Goal: Transaction & Acquisition: Purchase product/service

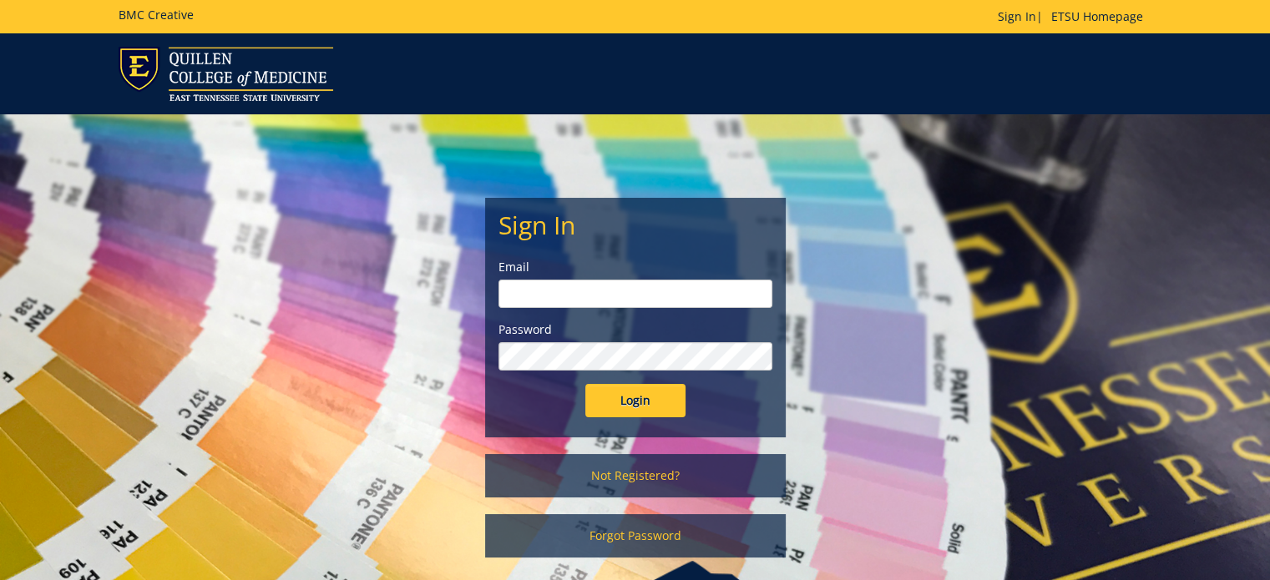
click at [548, 290] on input "email" at bounding box center [635, 294] width 274 height 28
type input "cohran@etsu.edu"
click at [585, 384] on input "Login" at bounding box center [635, 400] width 100 height 33
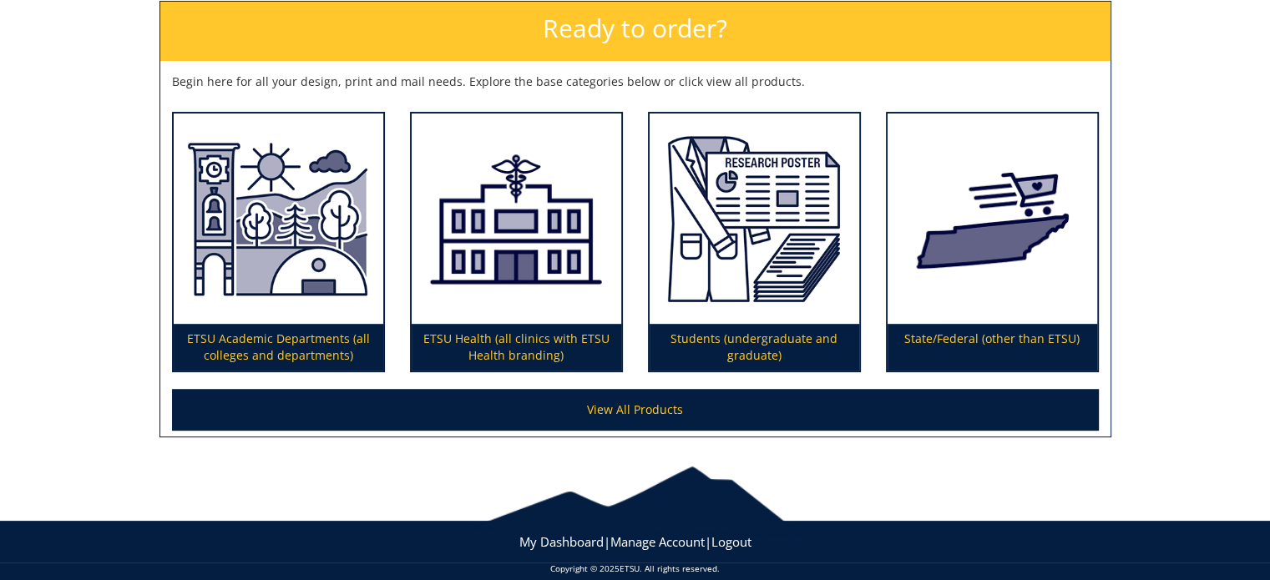
scroll to position [267, 0]
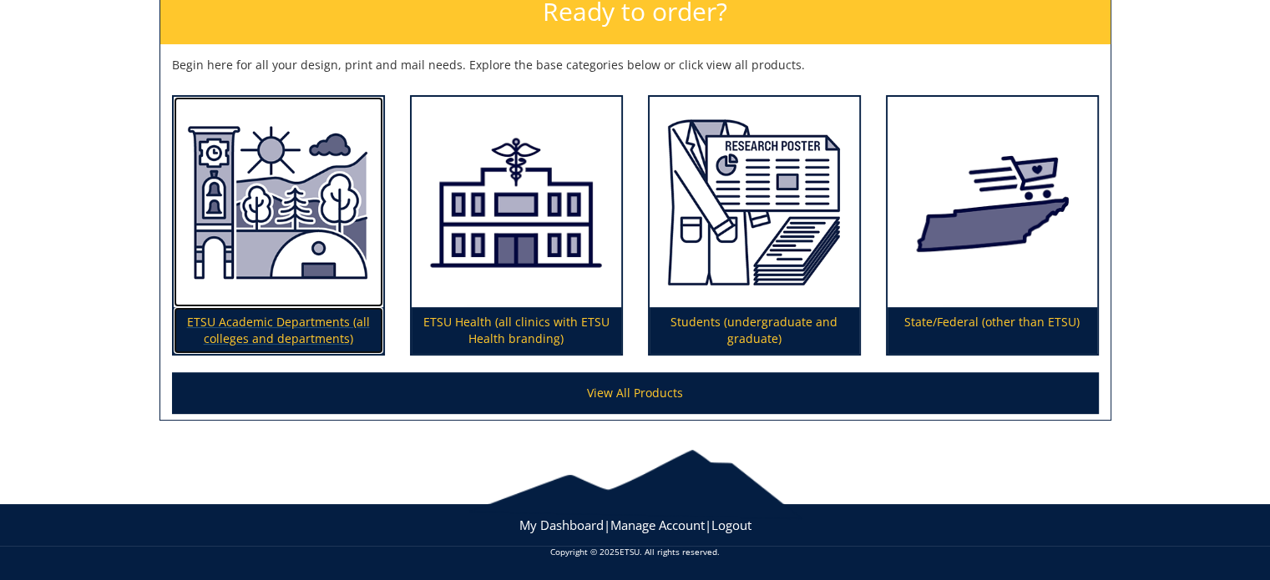
click at [247, 327] on p "ETSU Academic Departments (all colleges and departments)" at bounding box center [279, 330] width 210 height 47
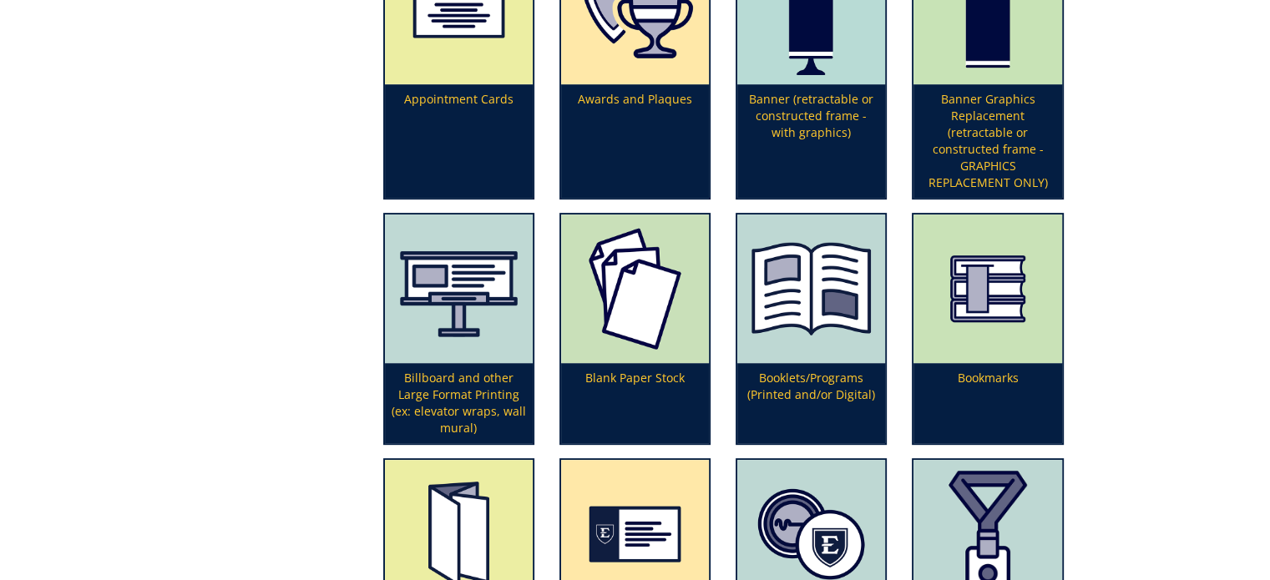
scroll to position [835, 0]
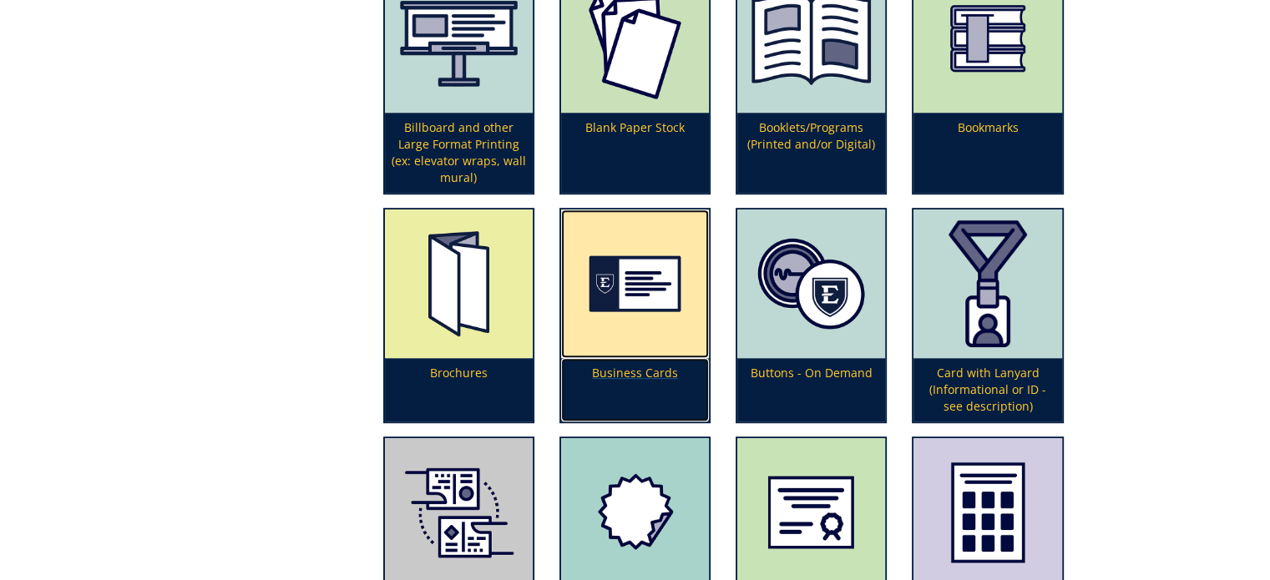
click at [624, 370] on p "Business Cards" at bounding box center [635, 389] width 148 height 63
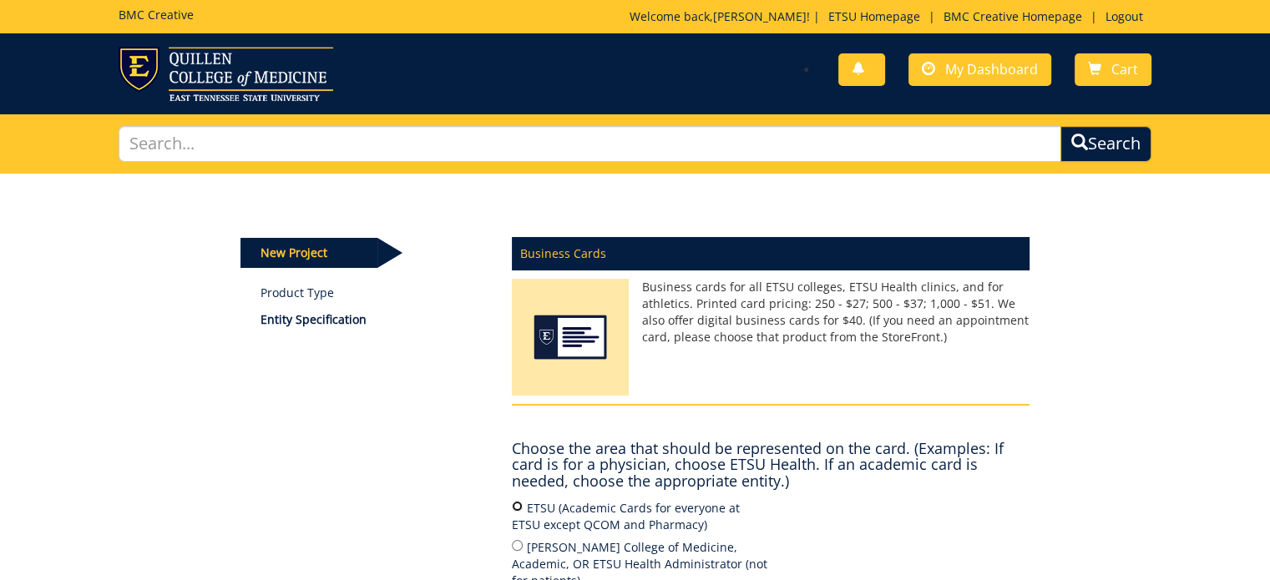
click at [518, 503] on input "ETSU (Academic Cards for everyone at ETSU except QCOM and Pharmacy)" at bounding box center [517, 506] width 11 height 11
radio input "true"
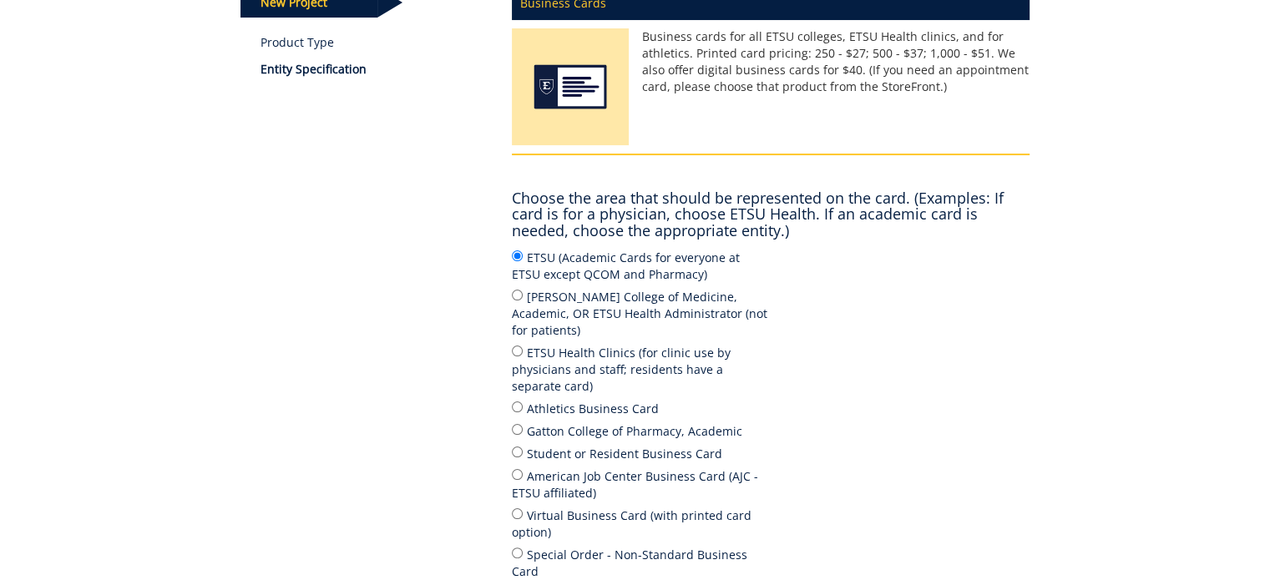
click at [1148, 108] on div "New Project Product Type Entity Specification Business Cards Business cards for…" at bounding box center [635, 311] width 1270 height 777
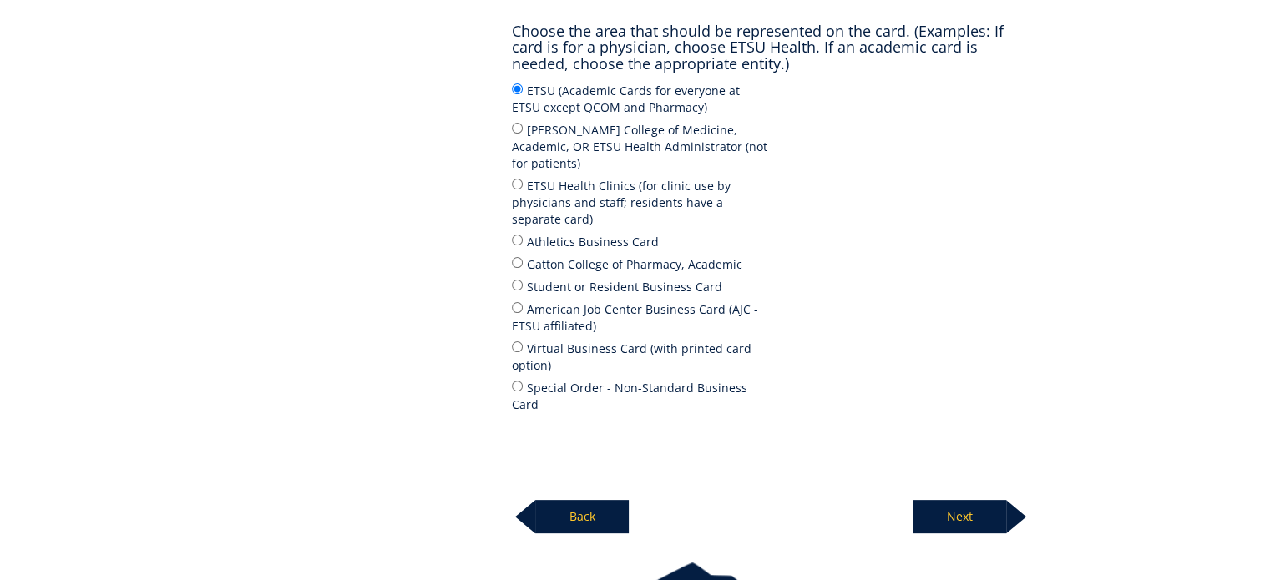
click at [968, 500] on p "Next" at bounding box center [958, 516] width 93 height 33
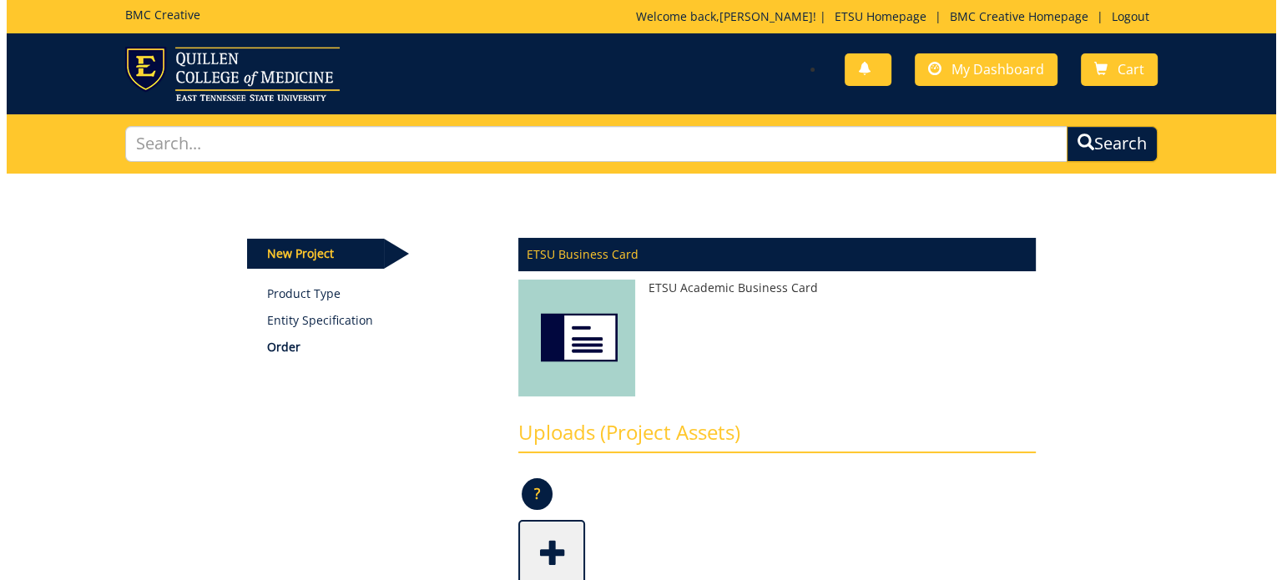
scroll to position [167, 0]
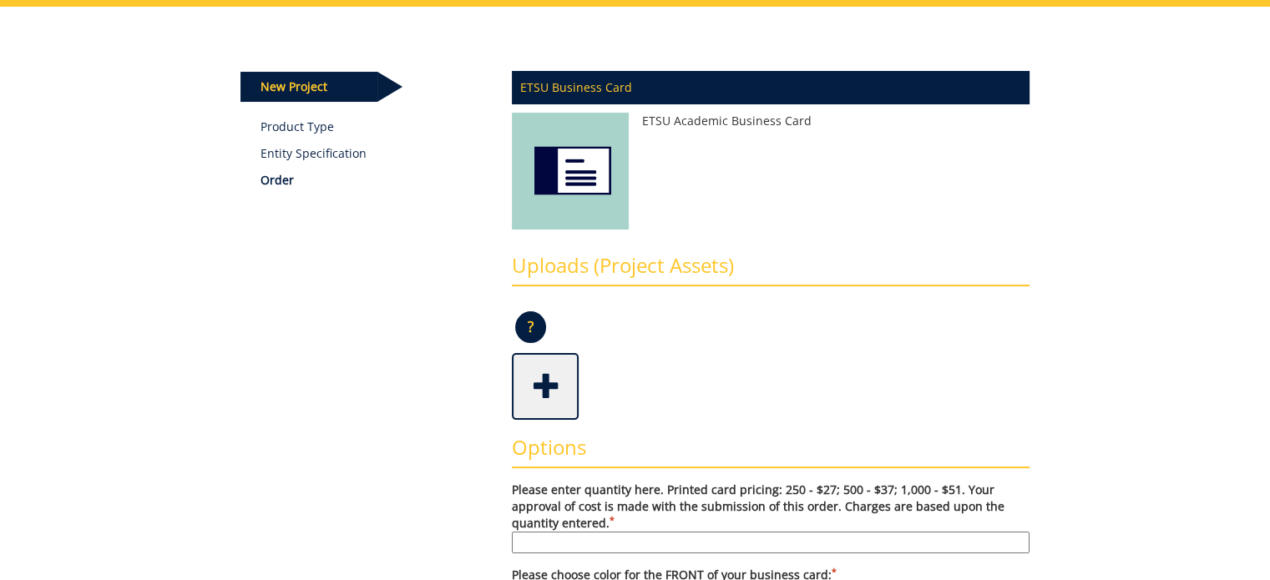
click at [545, 377] on span at bounding box center [546, 385] width 67 height 58
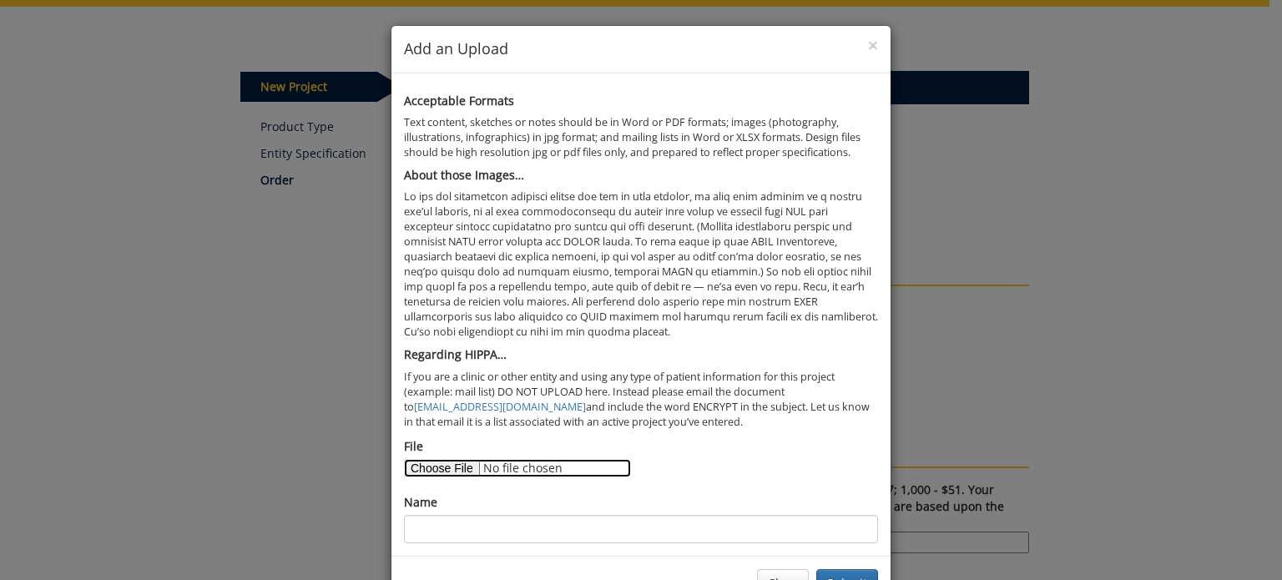
click at [434, 467] on input "File" at bounding box center [517, 468] width 227 height 18
type input "C:\fakepath\Joyner Jessica image (4).png"
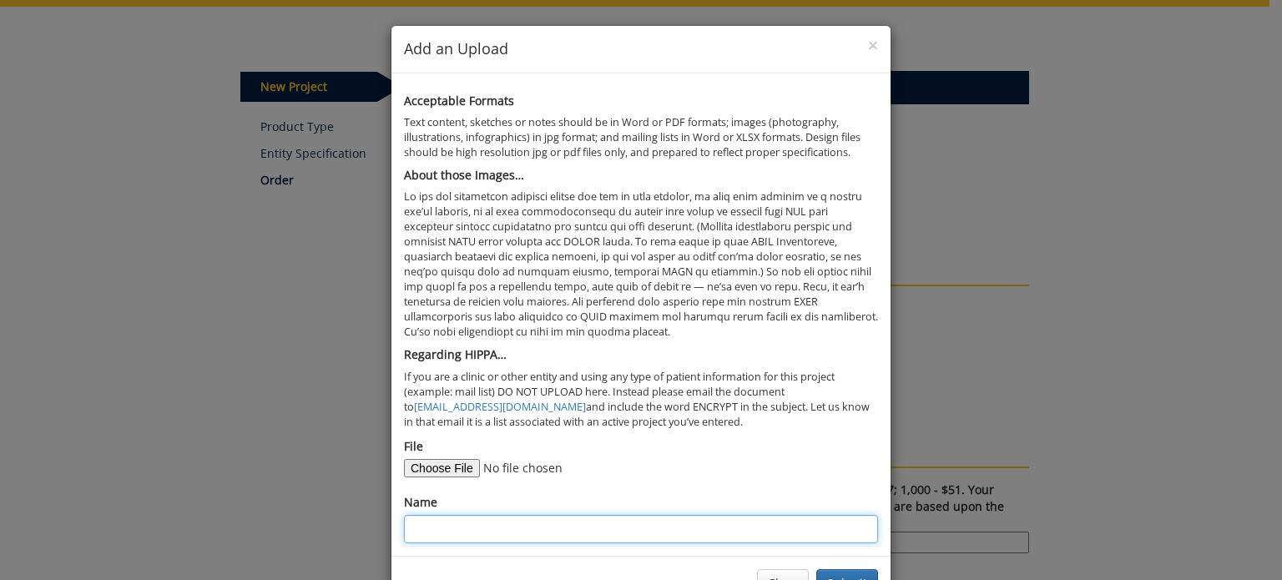
click at [432, 527] on input "Name" at bounding box center [641, 529] width 474 height 28
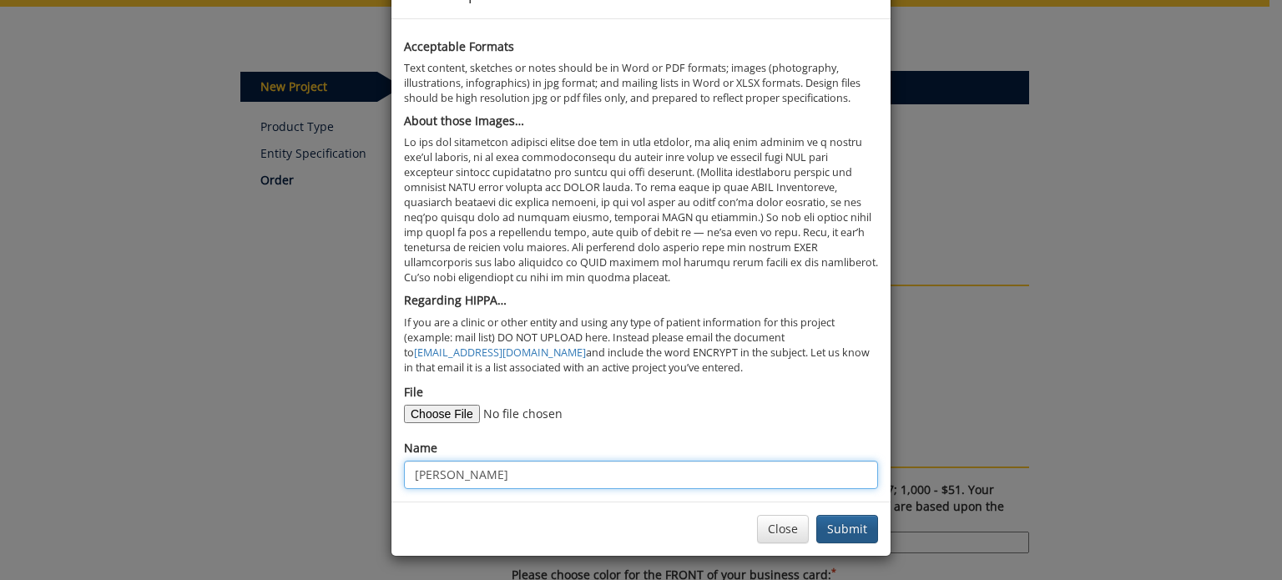
type input "Jessica Joyner"
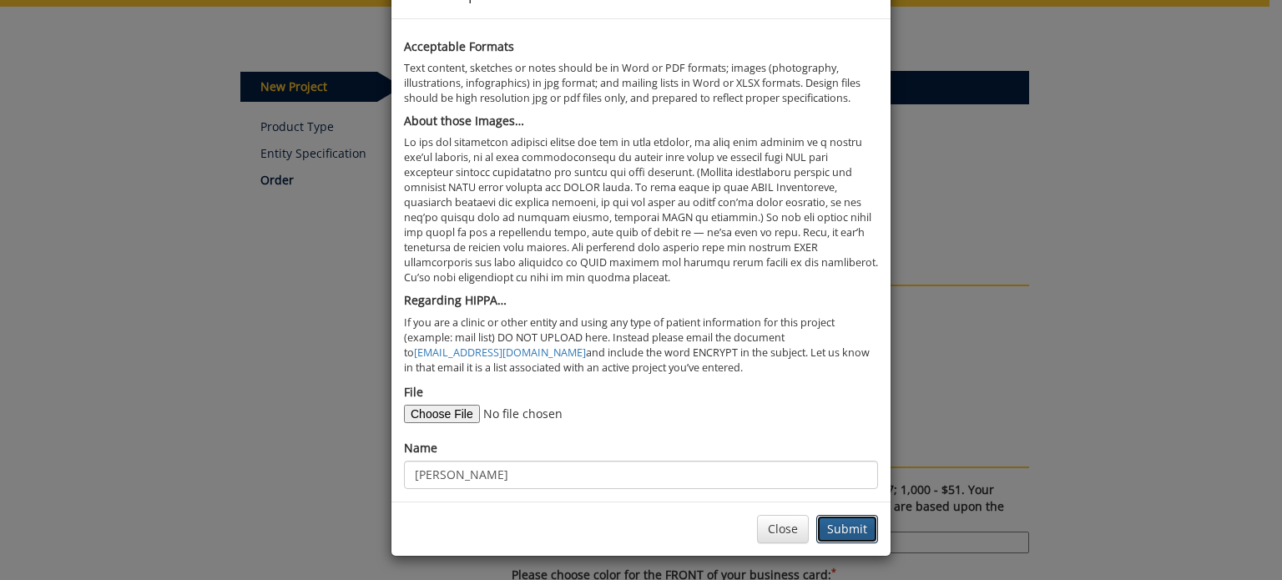
click at [838, 524] on button "Submit" at bounding box center [847, 529] width 62 height 28
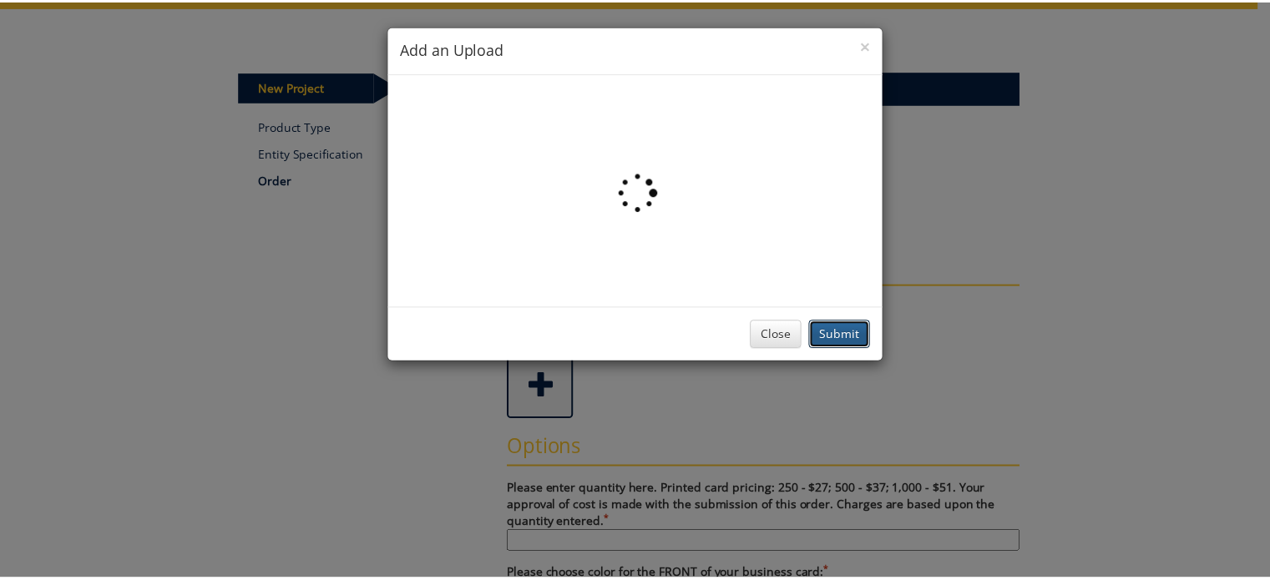
scroll to position [0, 0]
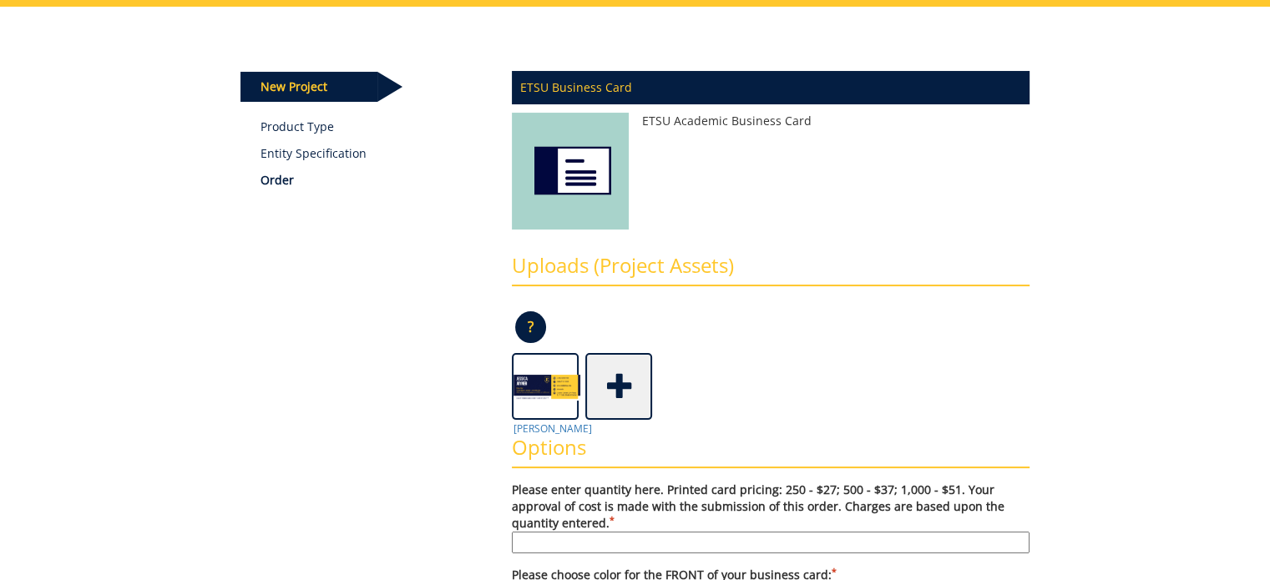
click at [559, 537] on input "Please enter quantity here. Printed card pricing: 250 - $27; 500 - $37; 1,000 -…" at bounding box center [771, 543] width 518 height 22
type input "250"
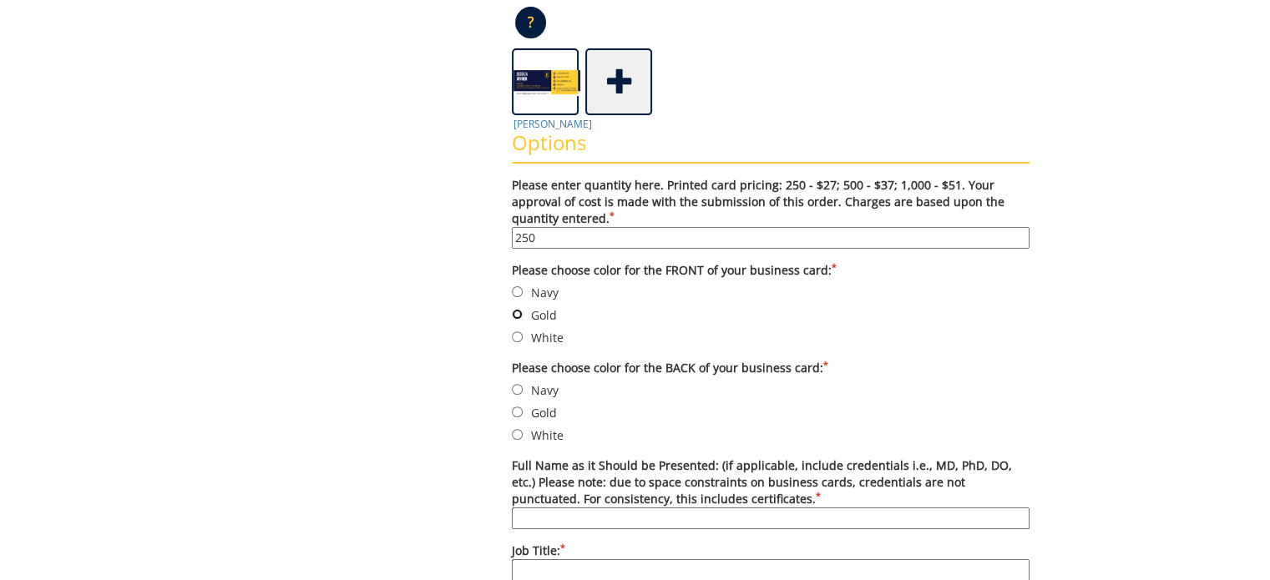
click at [515, 311] on input "Gold" at bounding box center [517, 314] width 11 height 11
radio input "true"
click at [517, 432] on input "White" at bounding box center [517, 434] width 11 height 11
radio input "true"
click at [562, 518] on input "Full Name as it Should be Presented: (if applicable, include credentials i.e., …" at bounding box center [771, 518] width 518 height 22
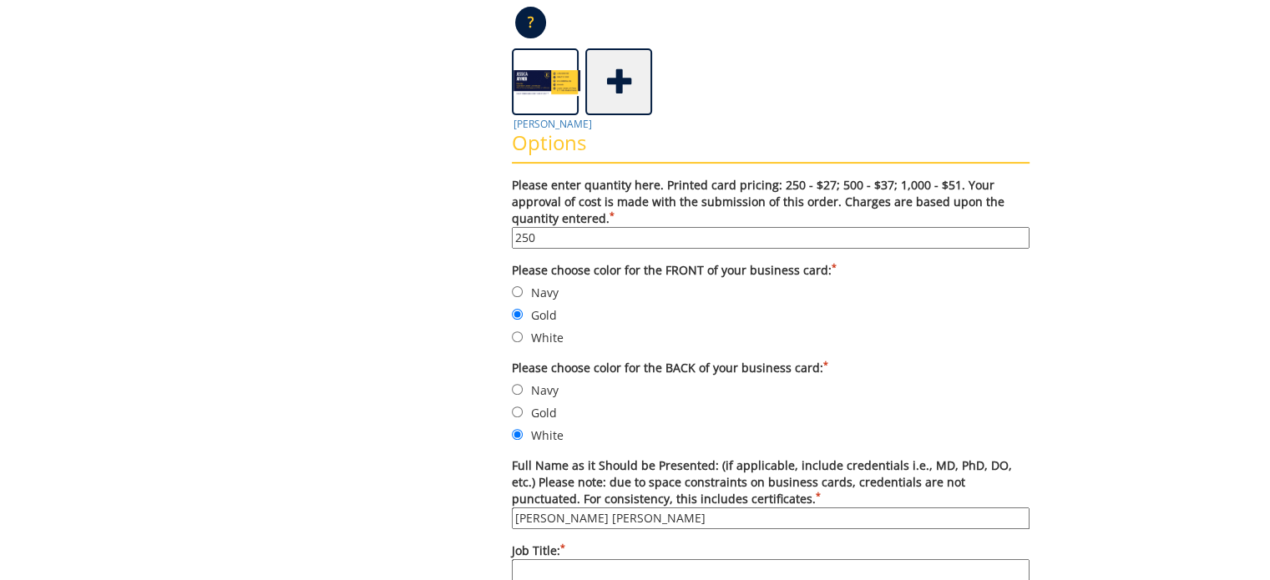
type input "Jessica Bell Joyner"
type input "o"
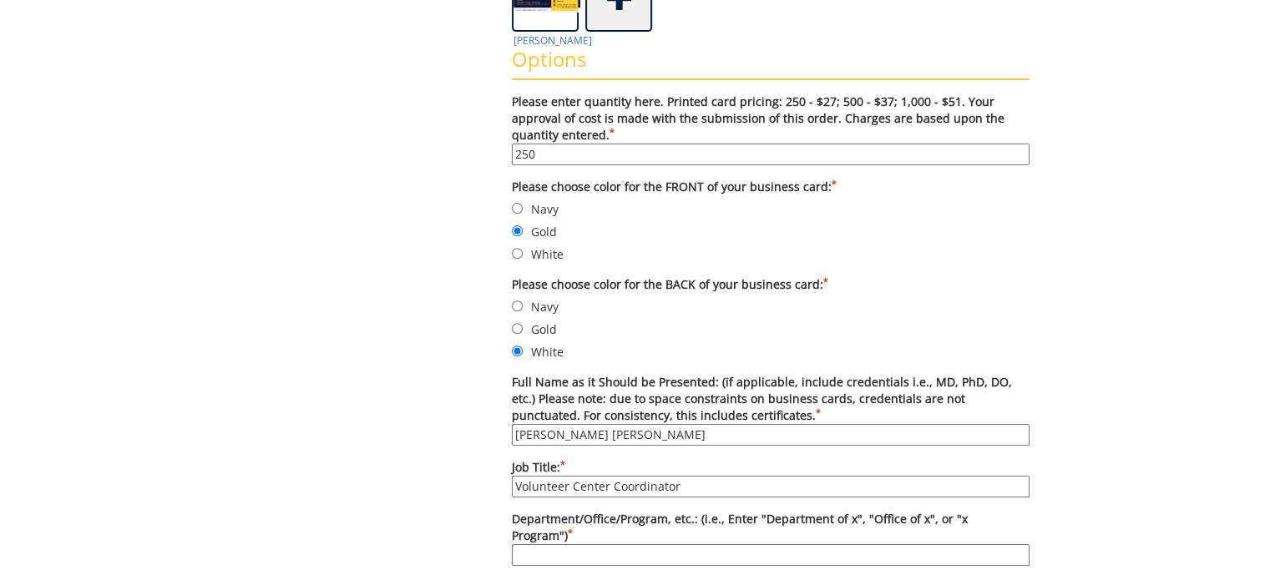
type input "Volunteer Center Coordinator"
click at [574, 544] on input "Department/Office/Program, etc.: (i.e., Enter "Department of x", "Office of x",…" at bounding box center [771, 555] width 518 height 22
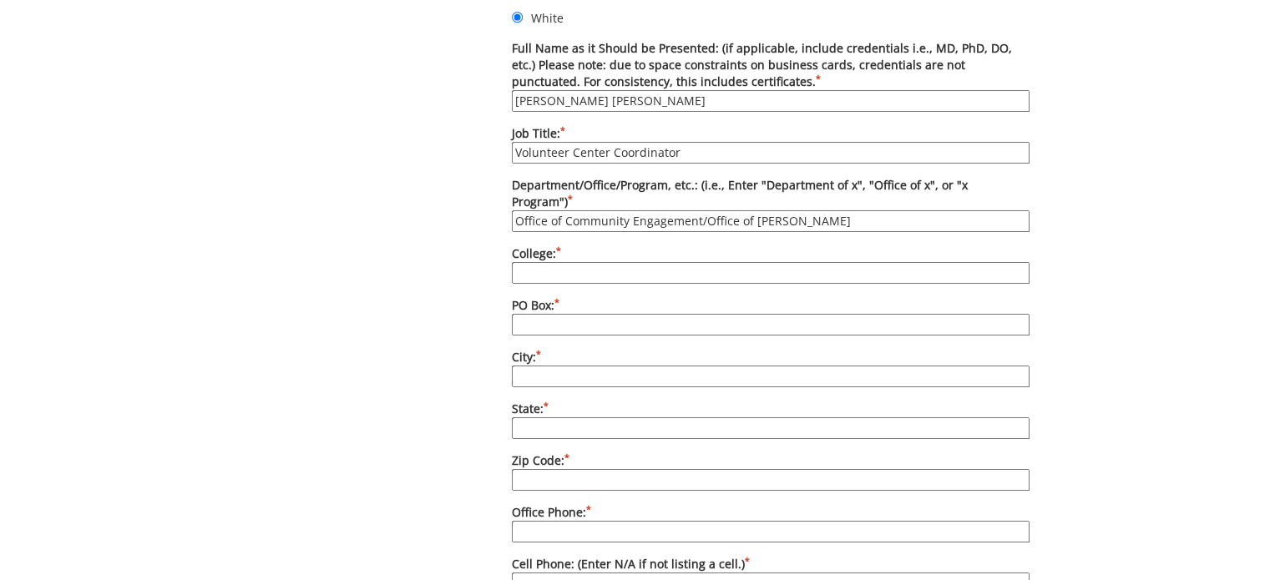
type input "Office of Community Engagement/Office of Provost"
click at [541, 262] on input "College: *" at bounding box center [771, 273] width 518 height 22
type input "East Tennessee State University"
type input "70733"
type input "Johnson City"
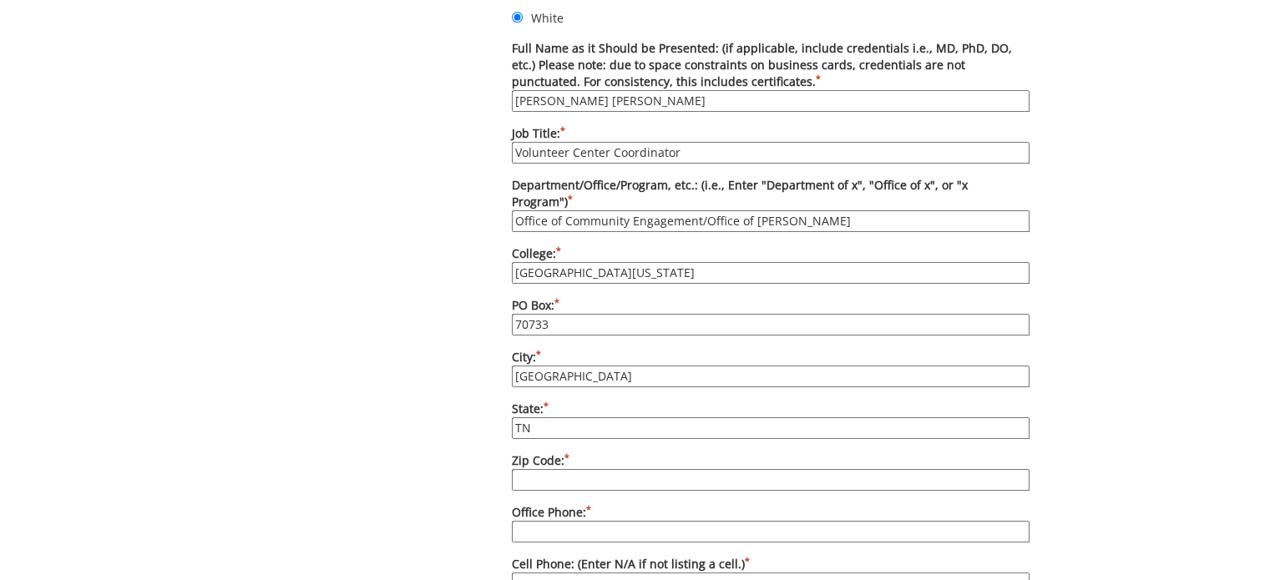
type input "TN"
type input "37614"
type input "423-439-6192"
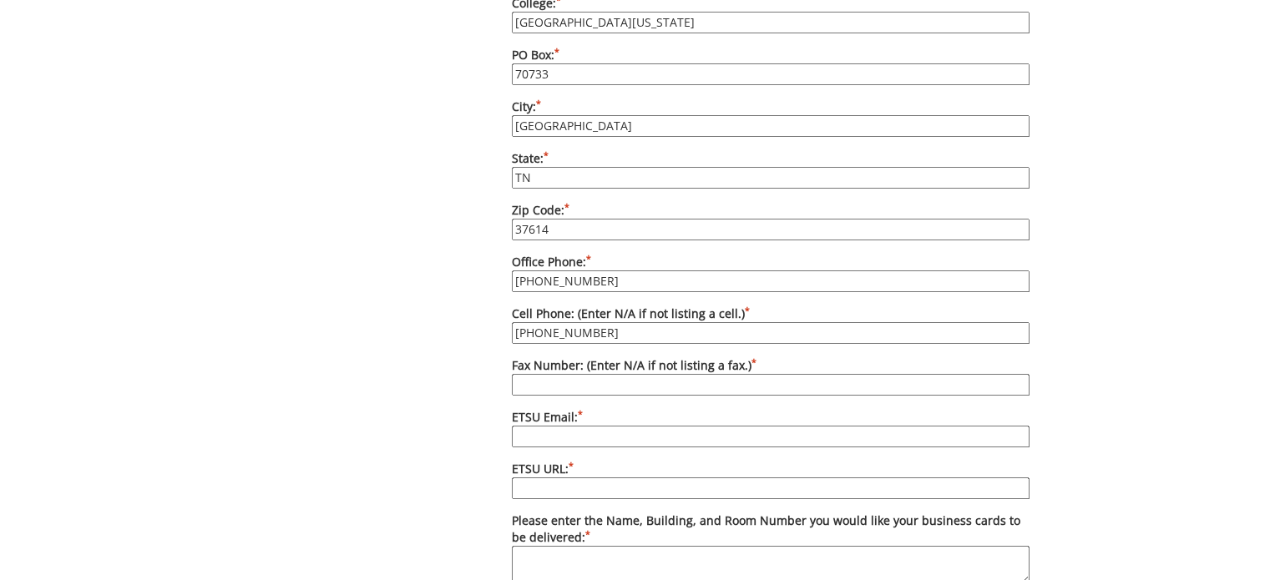
type input "504-512-1055"
click at [548, 426] on input "ETSU Email: *" at bounding box center [771, 437] width 518 height 22
type input "k"
type input "joynerjb@etsu.edu"
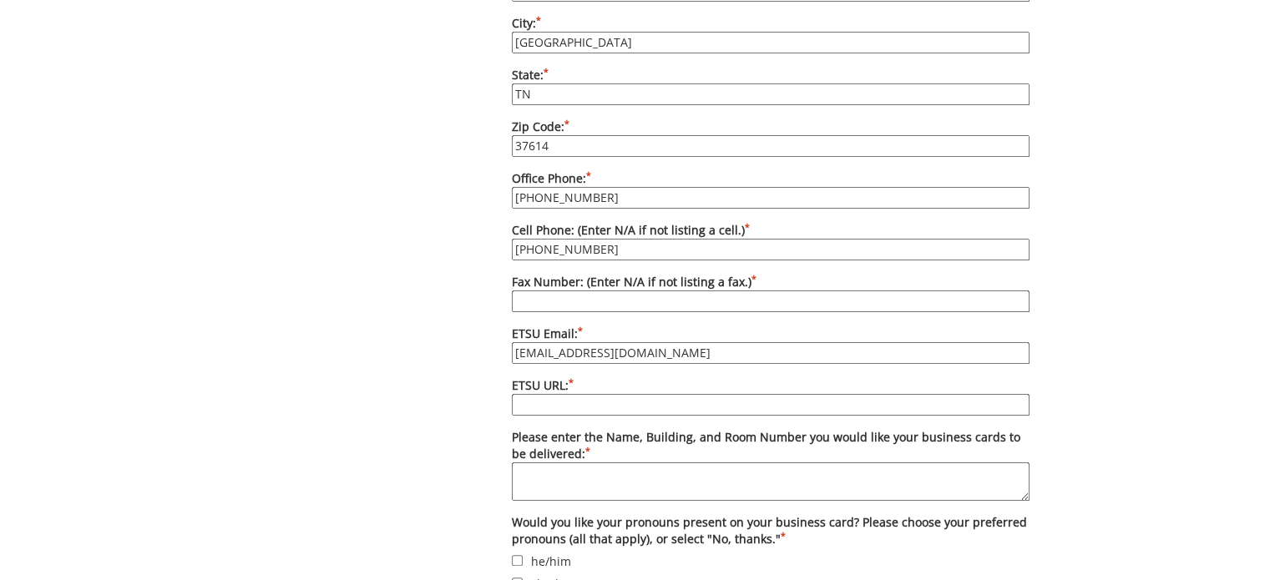
click at [525, 462] on textarea "Please enter the Name, Building, and Room Number you would like your business c…" at bounding box center [771, 481] width 518 height 38
click at [533, 462] on textarea "D" at bounding box center [771, 481] width 518 height 38
click at [533, 462] on textarea "DPCulp Carr" at bounding box center [771, 481] width 518 height 38
click at [533, 462] on textarea "Culp Carr" at bounding box center [771, 481] width 518 height 38
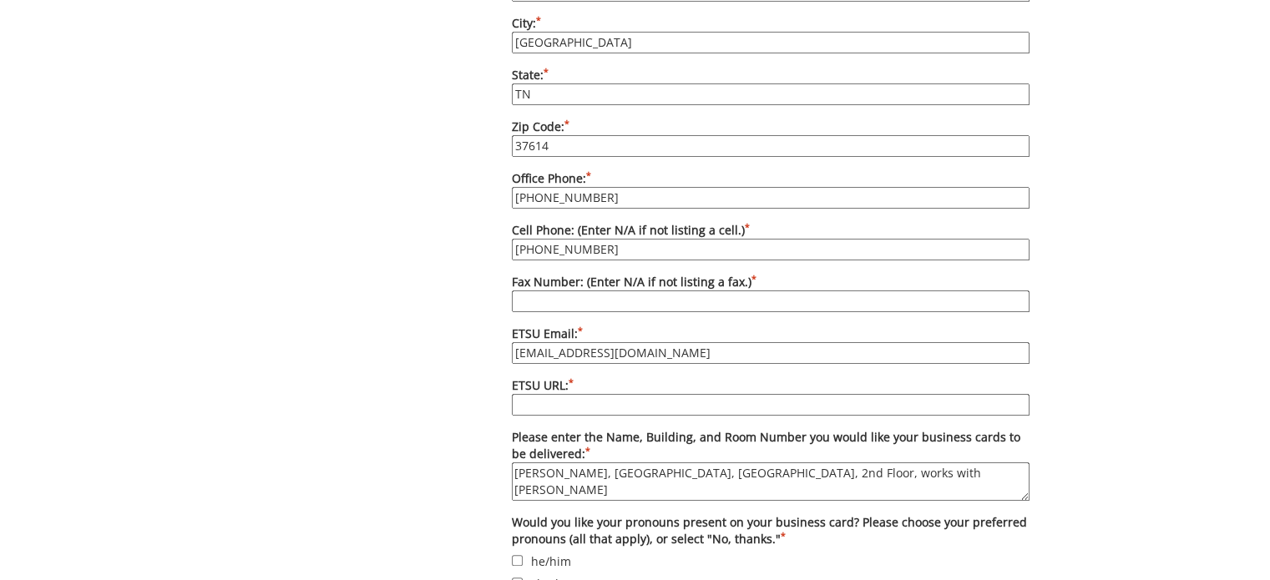
scroll to position [1390, 0]
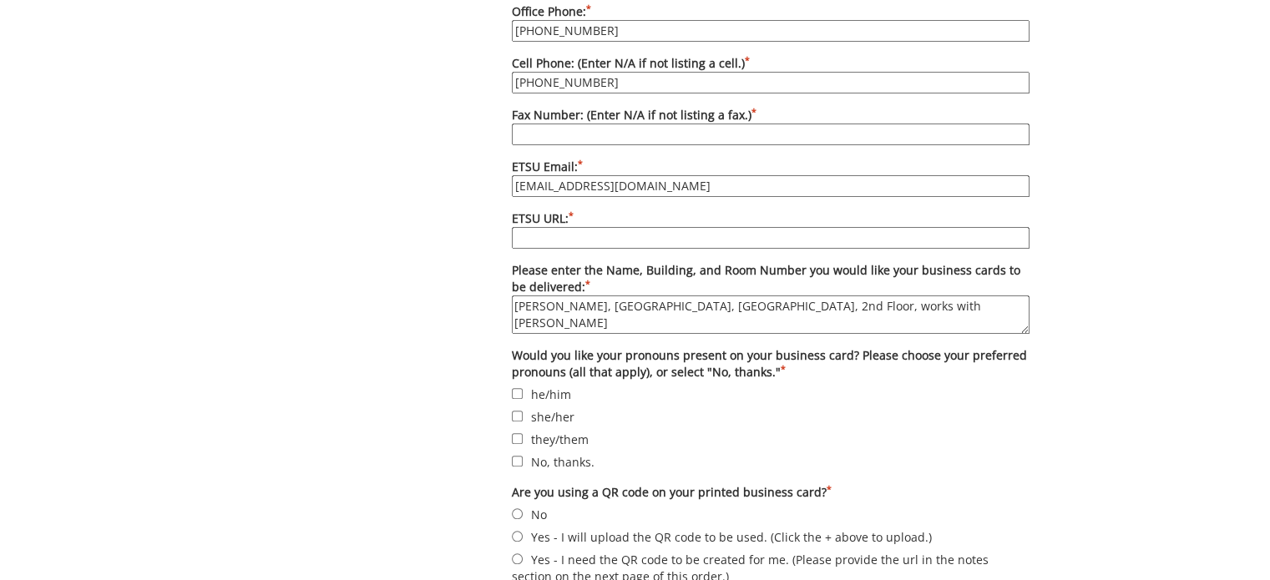
type textarea "DP Culp, Student Center, Carrier Center, 2nd Floor, works with Nathan Farnor"
click at [514, 411] on input "she/her" at bounding box center [517, 416] width 11 height 11
checkbox input "true"
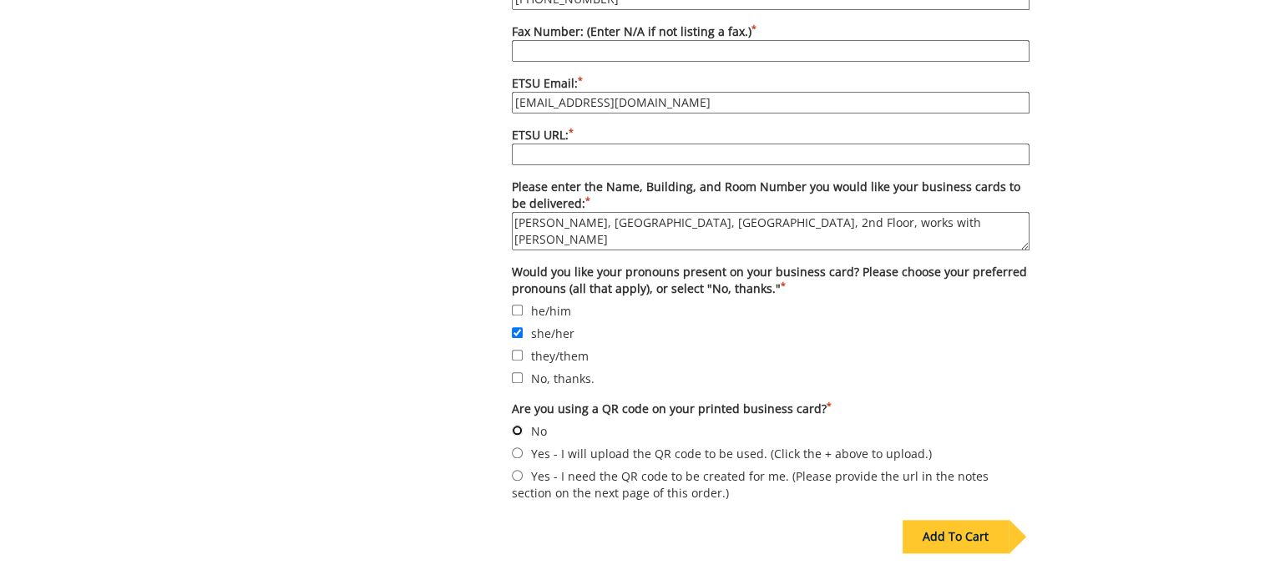
click at [514, 425] on input "No" at bounding box center [517, 430] width 11 height 11
radio input "true"
click at [972, 520] on div "Add To Cart" at bounding box center [955, 536] width 106 height 33
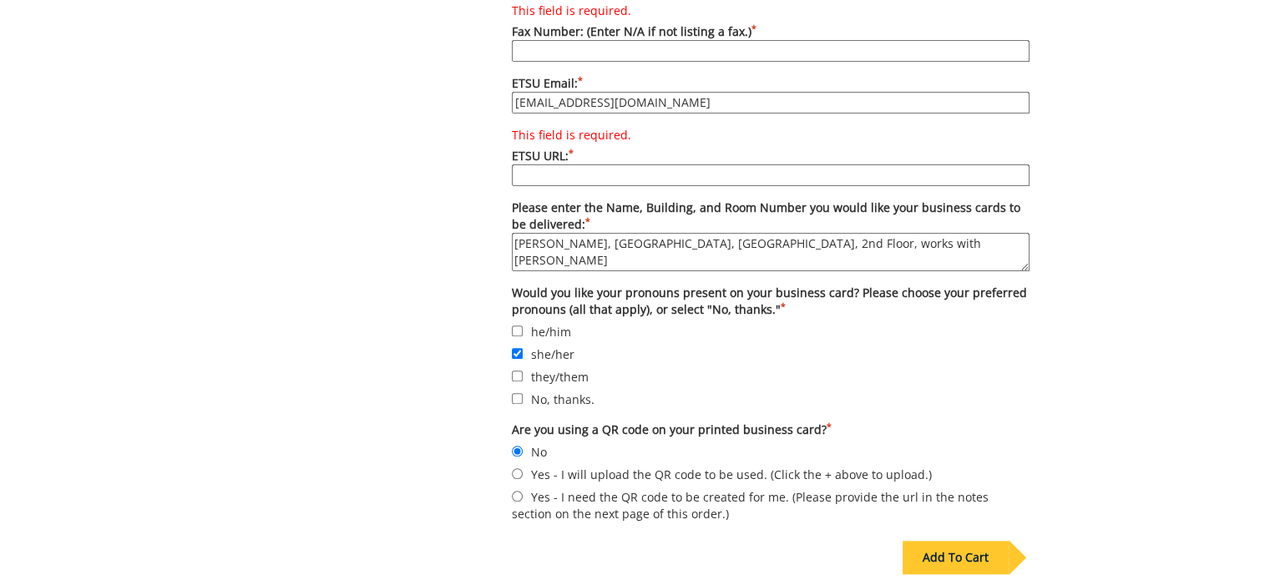
click at [544, 164] on input "This field is required. ETSU URL: *" at bounding box center [771, 175] width 518 height 22
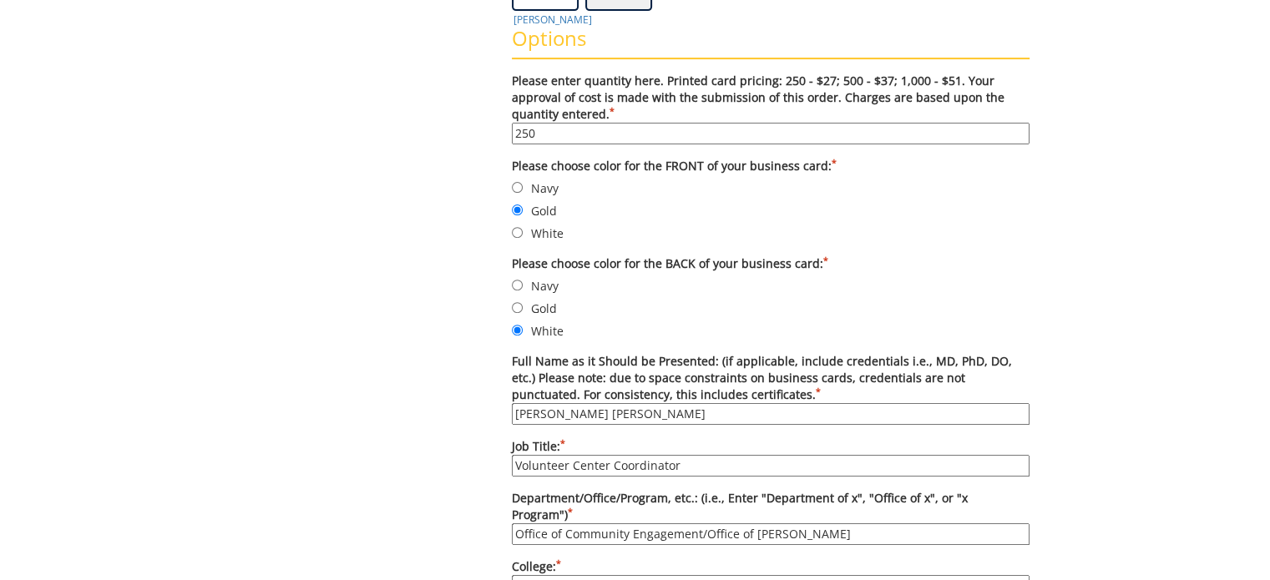
scroll to position [0, 0]
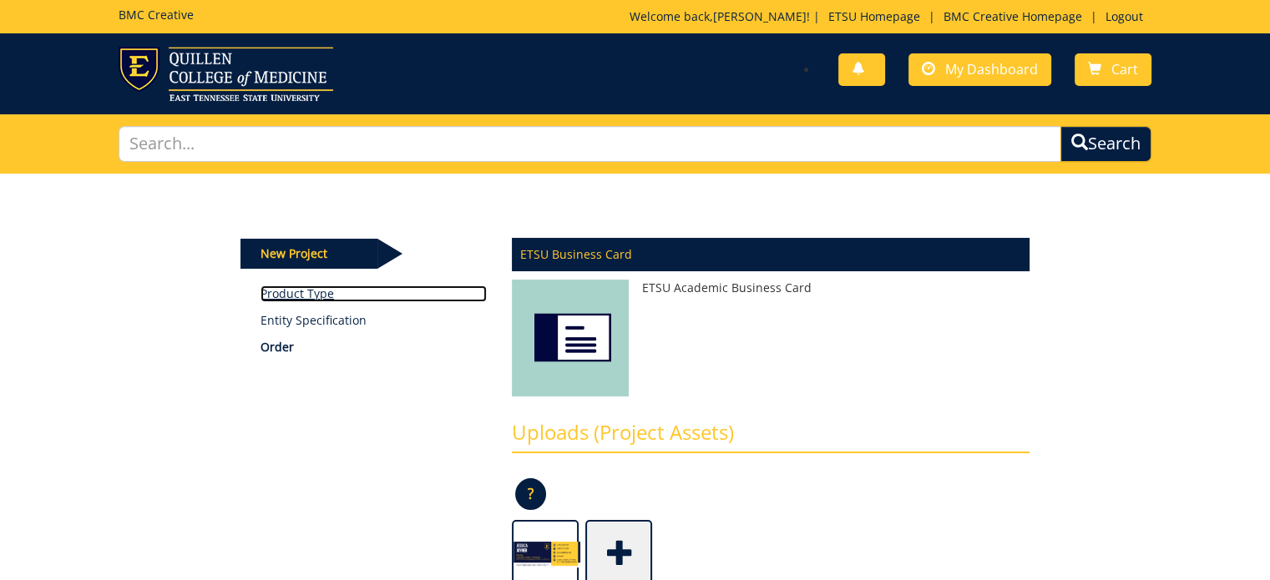
click at [309, 290] on link "Product Type" at bounding box center [373, 293] width 226 height 17
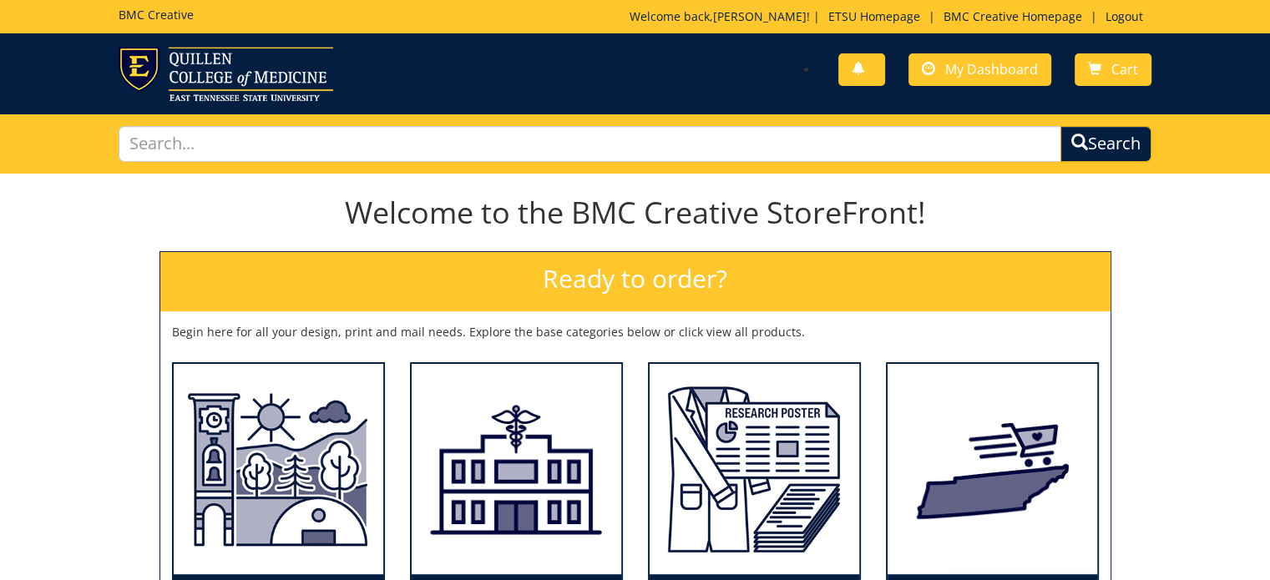
scroll to position [250, 0]
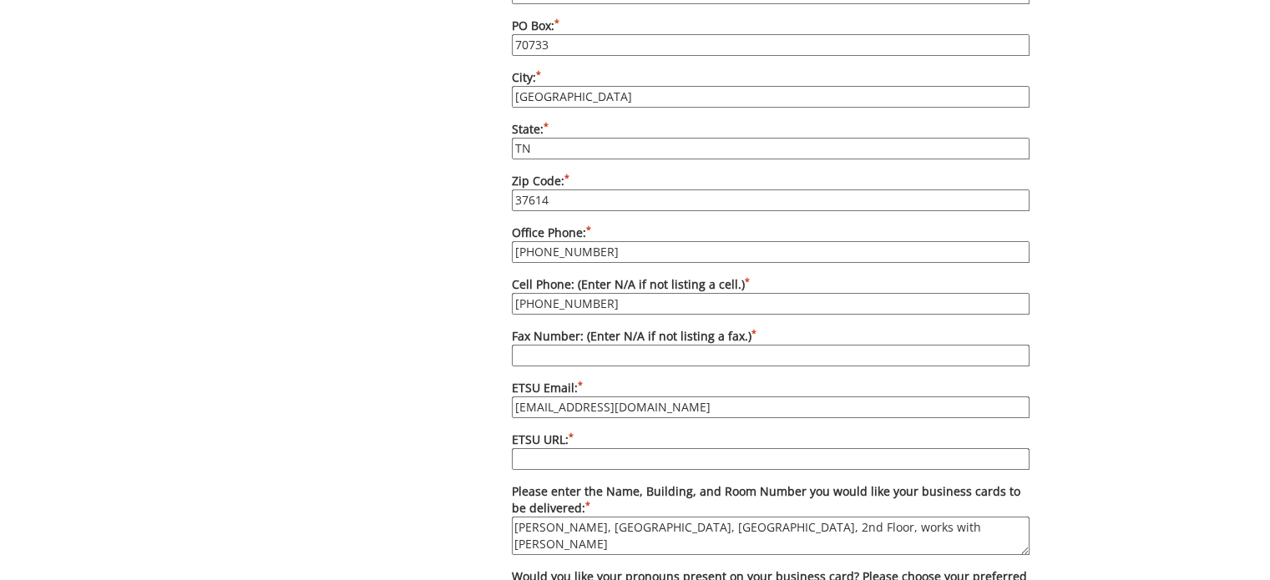
scroll to position [1252, 0]
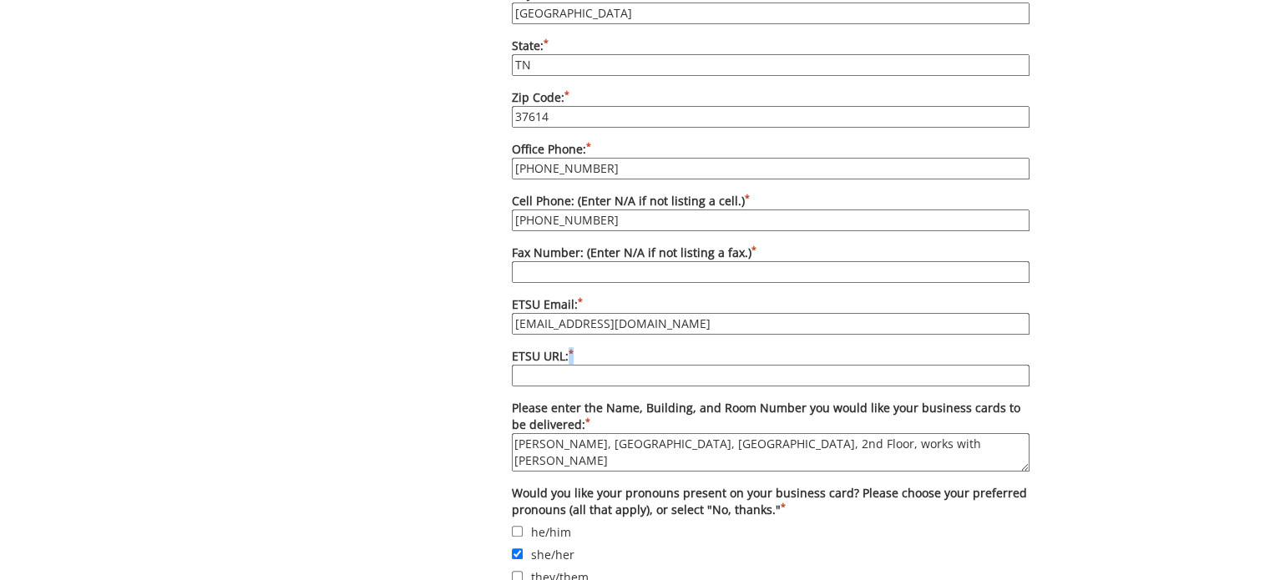
click at [572, 347] on sup "*" at bounding box center [570, 353] width 5 height 12
click at [534, 365] on input "ETSU URL: *" at bounding box center [771, 376] width 518 height 22
paste input "[URL][DOMAIN_NAME]"
type input "[URL][DOMAIN_NAME]"
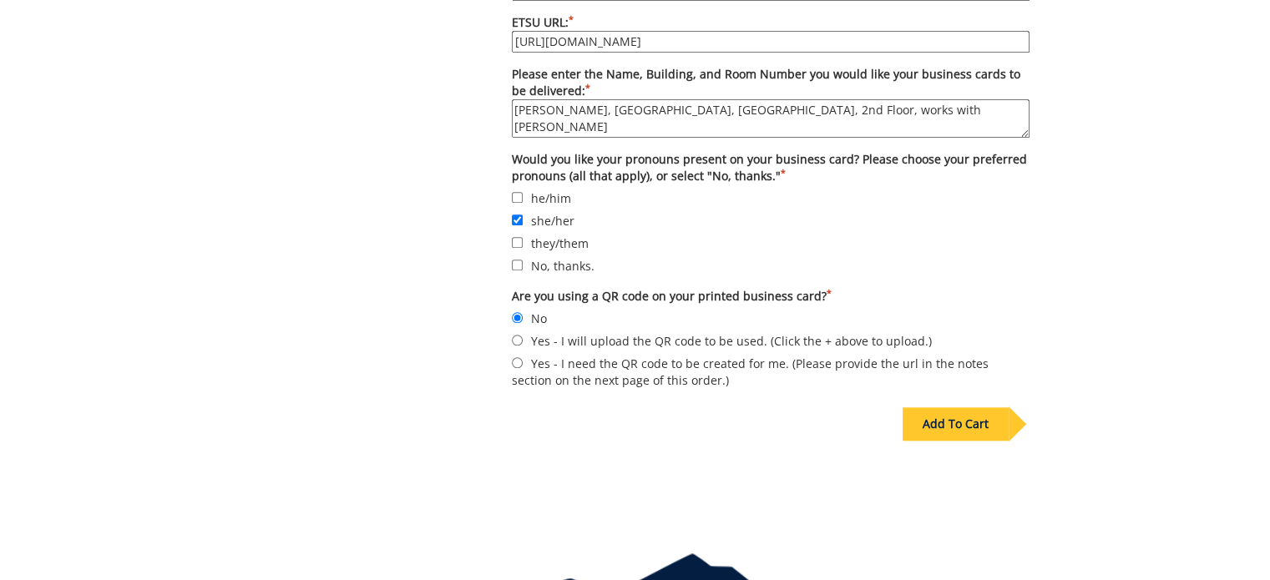
click at [952, 407] on div "Add To Cart" at bounding box center [955, 423] width 106 height 33
click at [952, 408] on div "Add To Cart" at bounding box center [955, 424] width 106 height 33
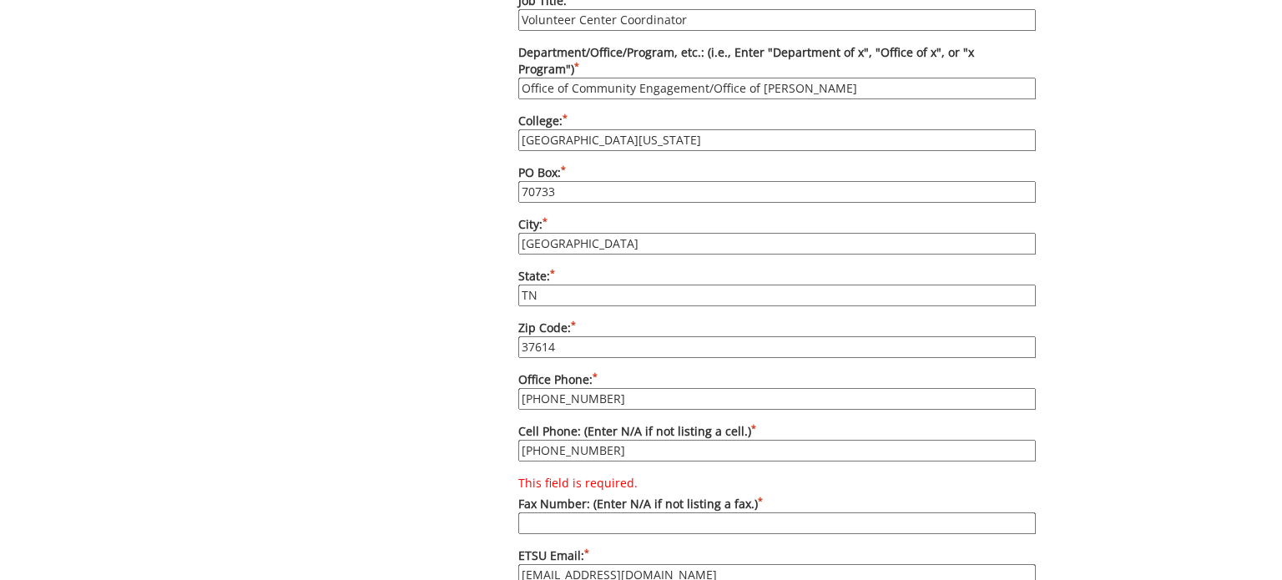
scroll to position [187, 0]
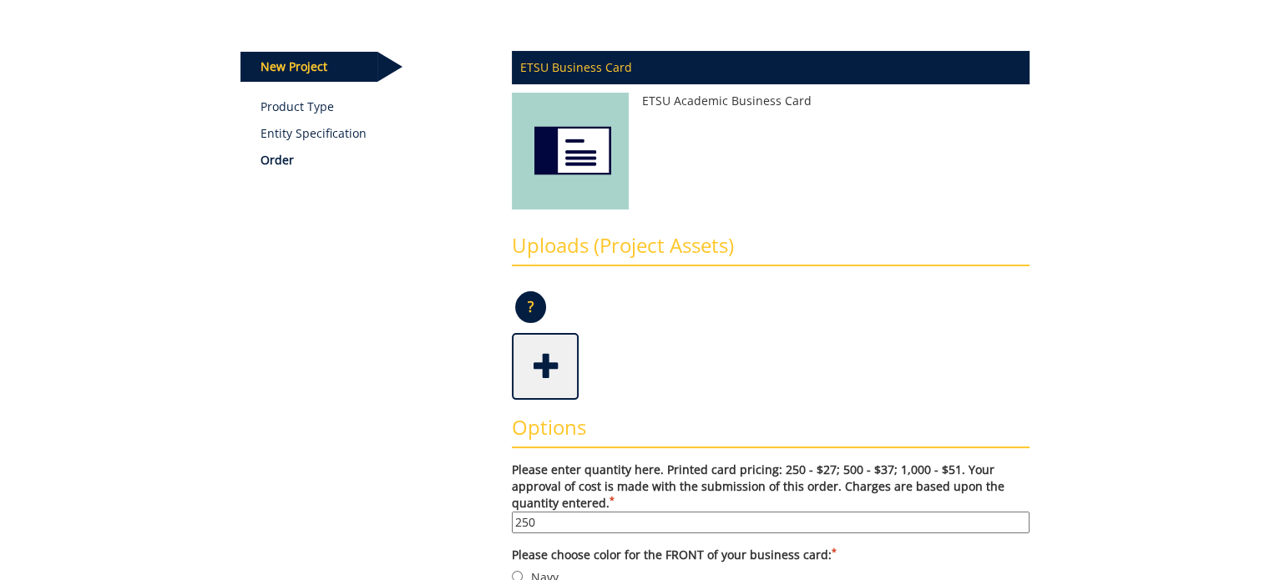
click at [541, 361] on span at bounding box center [546, 365] width 67 height 58
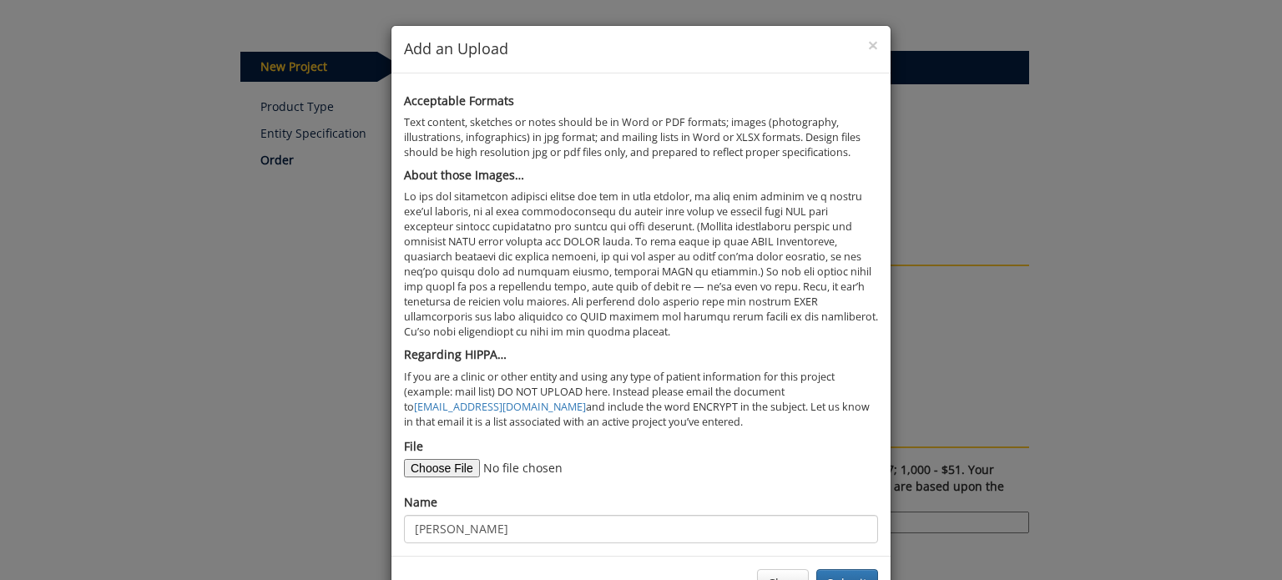
scroll to position [54, 0]
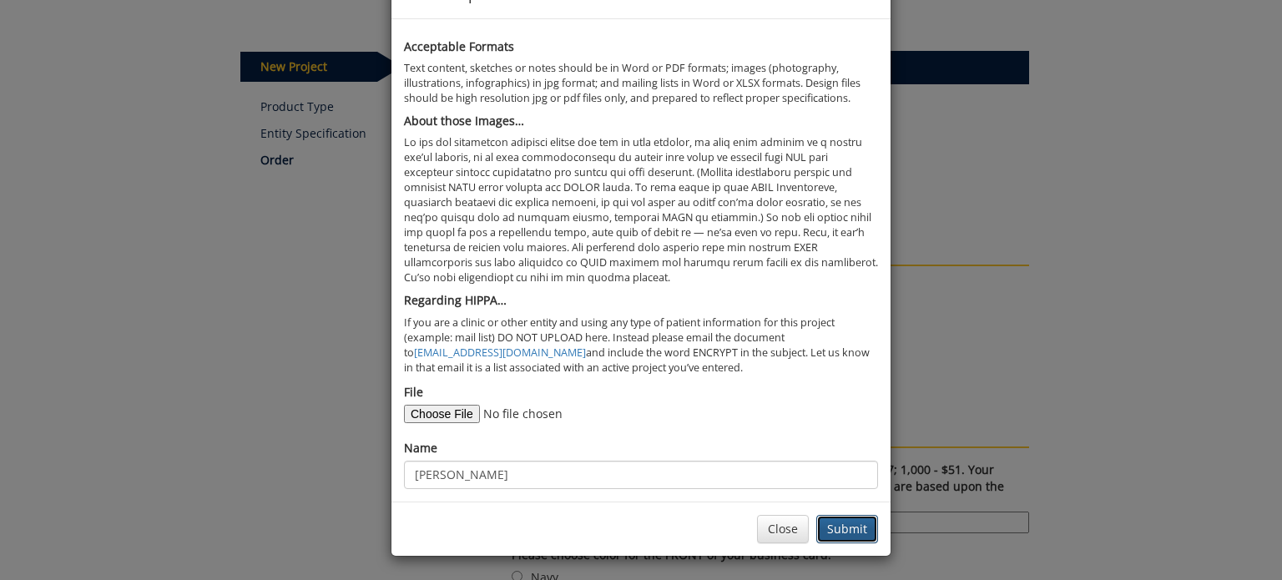
click at [846, 523] on button "Submit" at bounding box center [847, 529] width 62 height 28
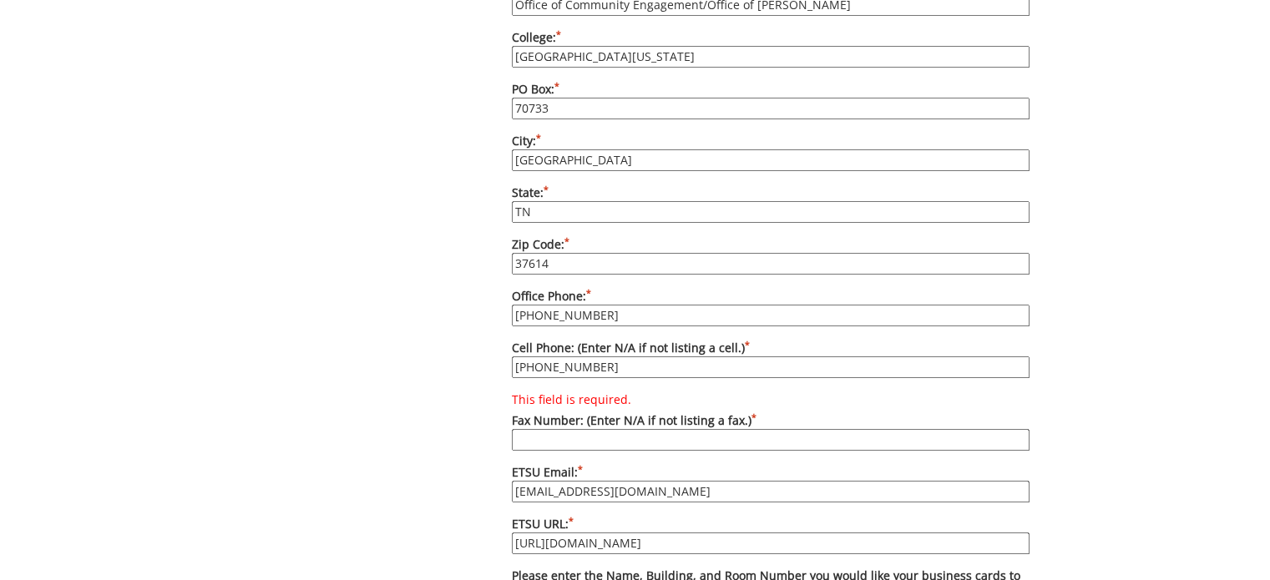
scroll to position [1356, 0]
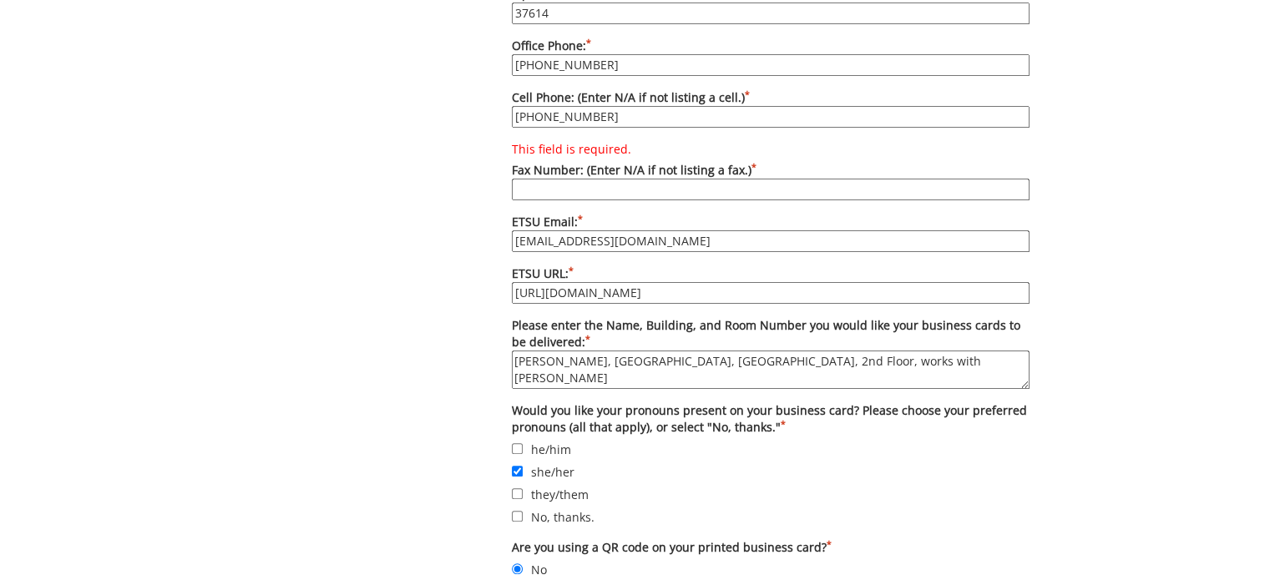
click at [558, 179] on input "This field is required. Fax Number: (Enter N/A if not listing a fax.) *" at bounding box center [771, 190] width 518 height 22
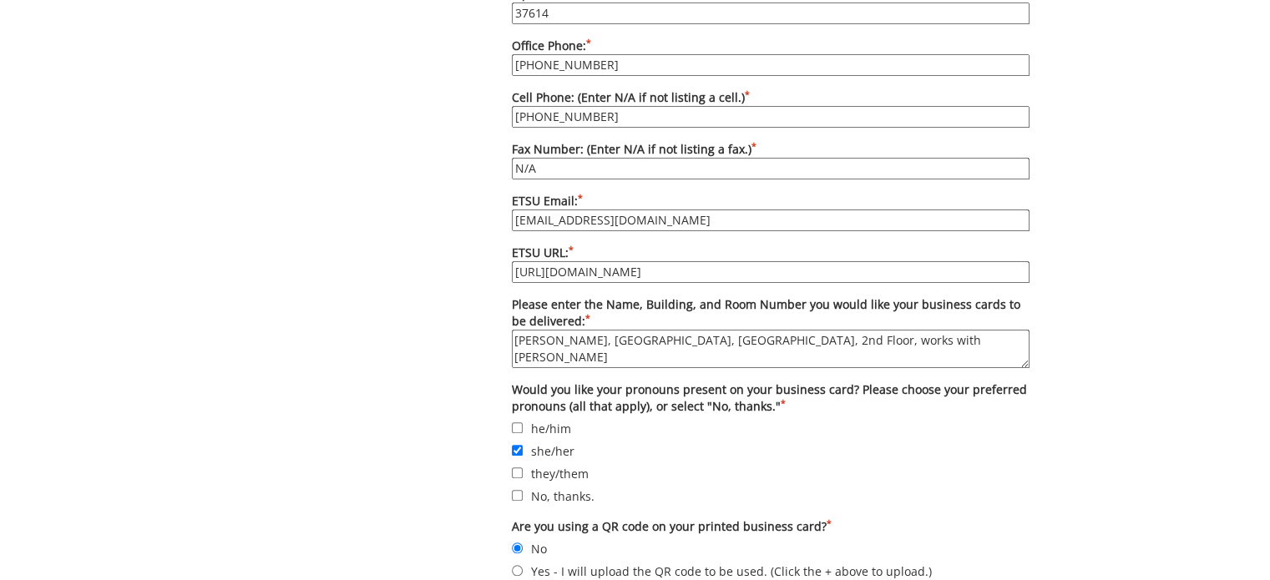
scroll to position [1606, 0]
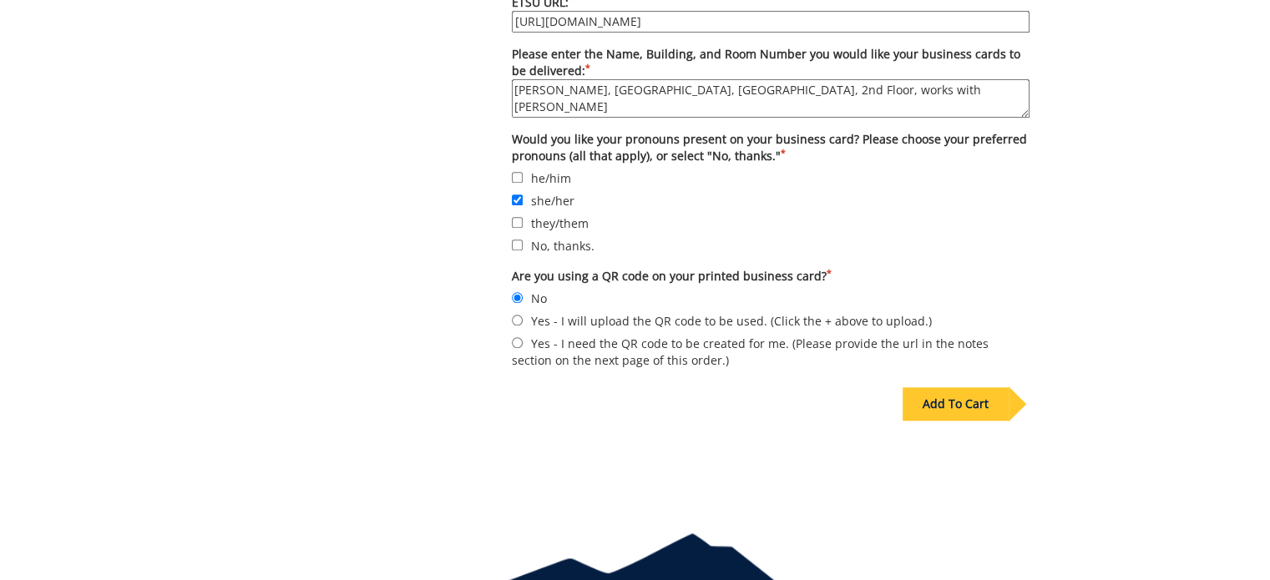
type input "N/A"
click at [932, 387] on div "Add To Cart" at bounding box center [955, 403] width 106 height 33
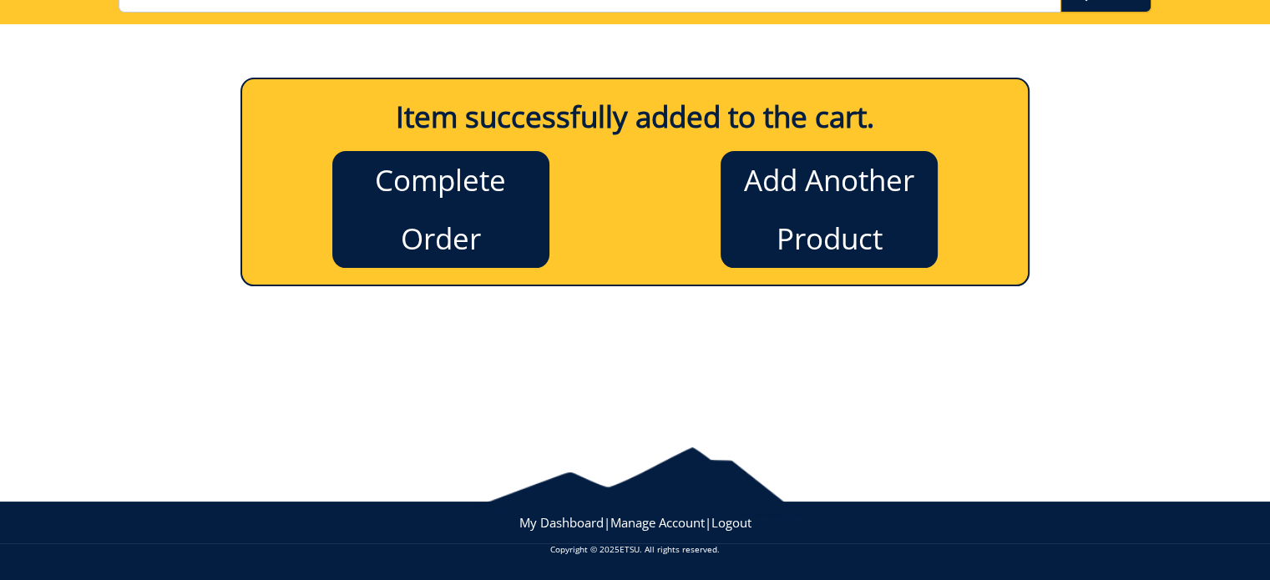
scroll to position [149, 0]
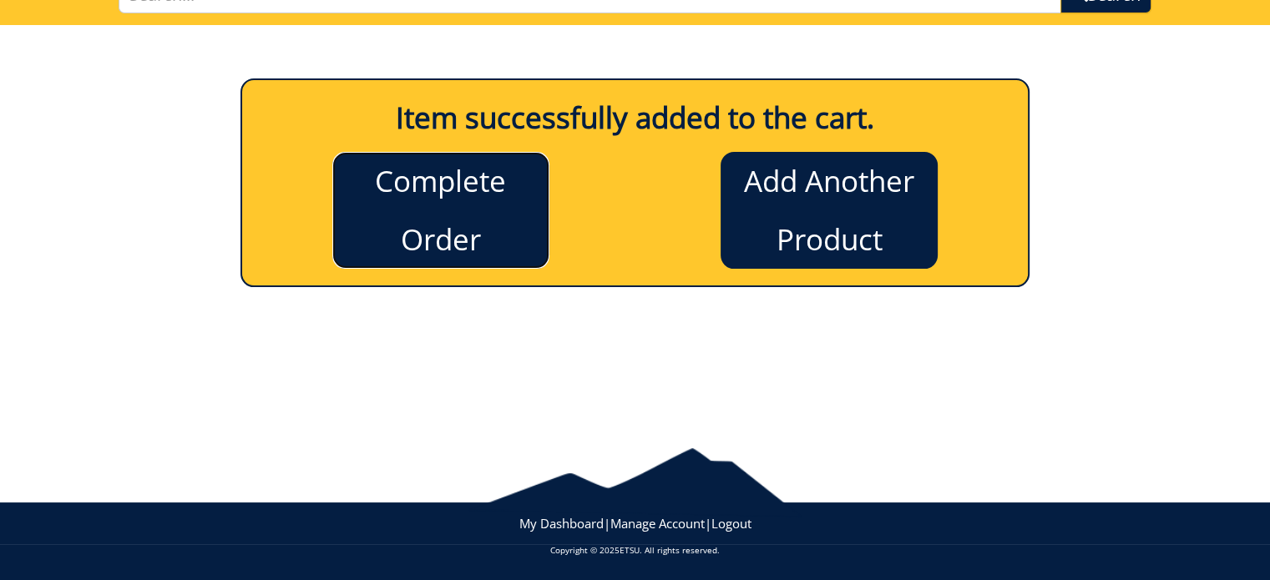
click at [441, 214] on link "Complete Order" at bounding box center [440, 210] width 217 height 117
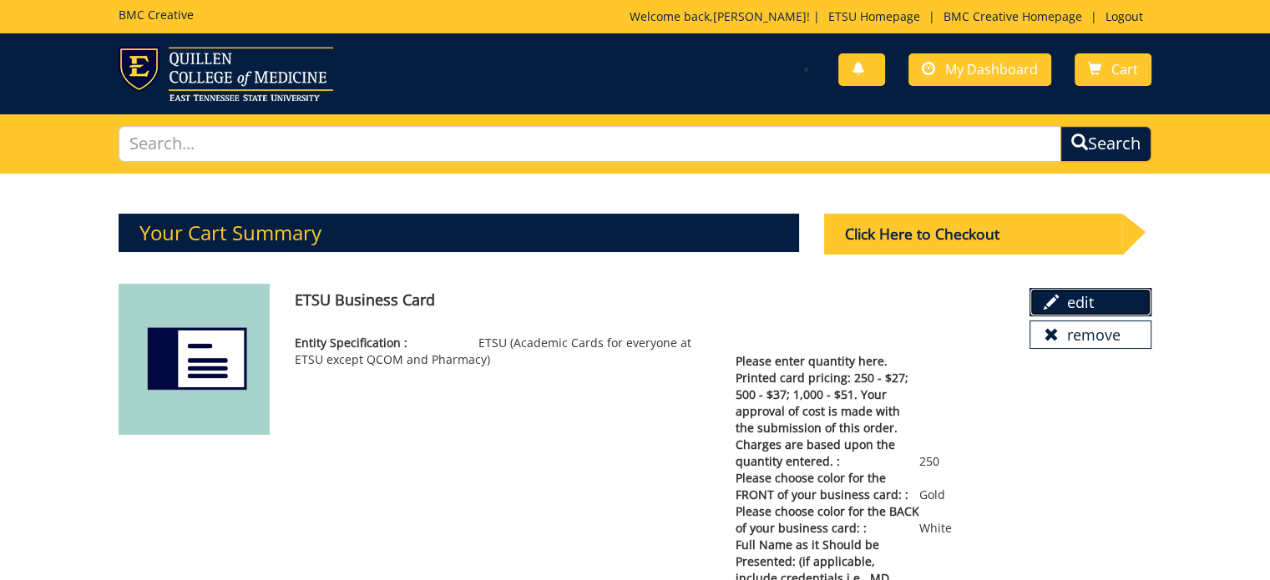
click at [1082, 296] on link "edit" at bounding box center [1090, 302] width 122 height 28
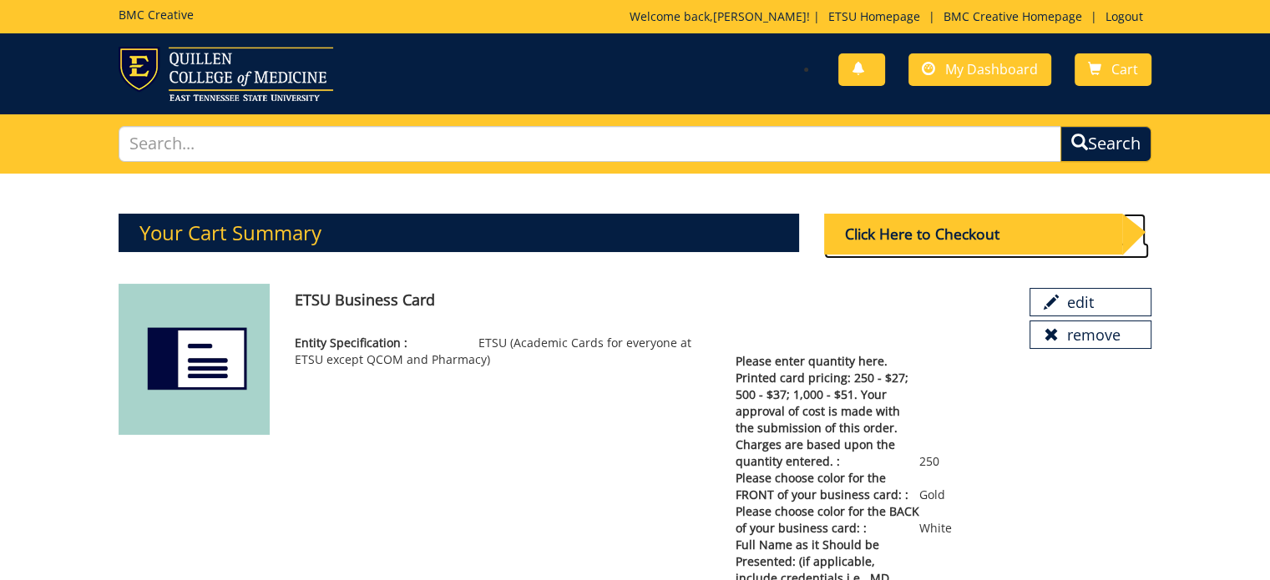
click at [912, 229] on div "Click Here to Checkout" at bounding box center [973, 234] width 299 height 41
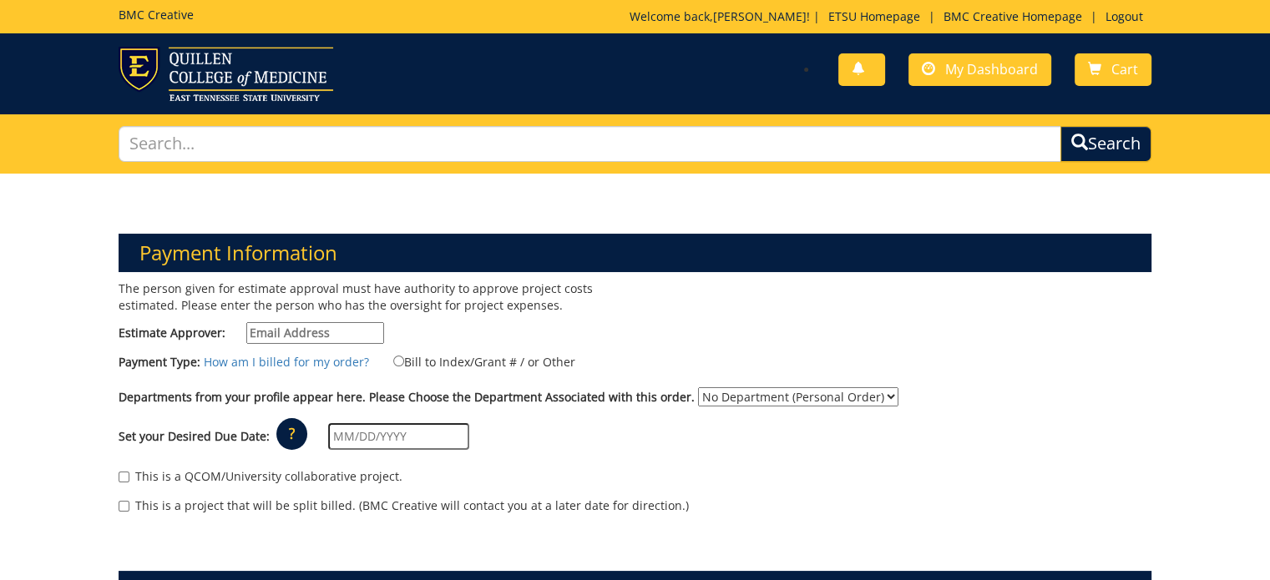
click at [341, 330] on input "Estimate Approver:" at bounding box center [315, 333] width 138 height 22
type input "[EMAIL_ADDRESS][DOMAIN_NAME]"
click at [393, 360] on input "Bill to Index/Grant # / or Other" at bounding box center [398, 361] width 11 height 11
radio input "true"
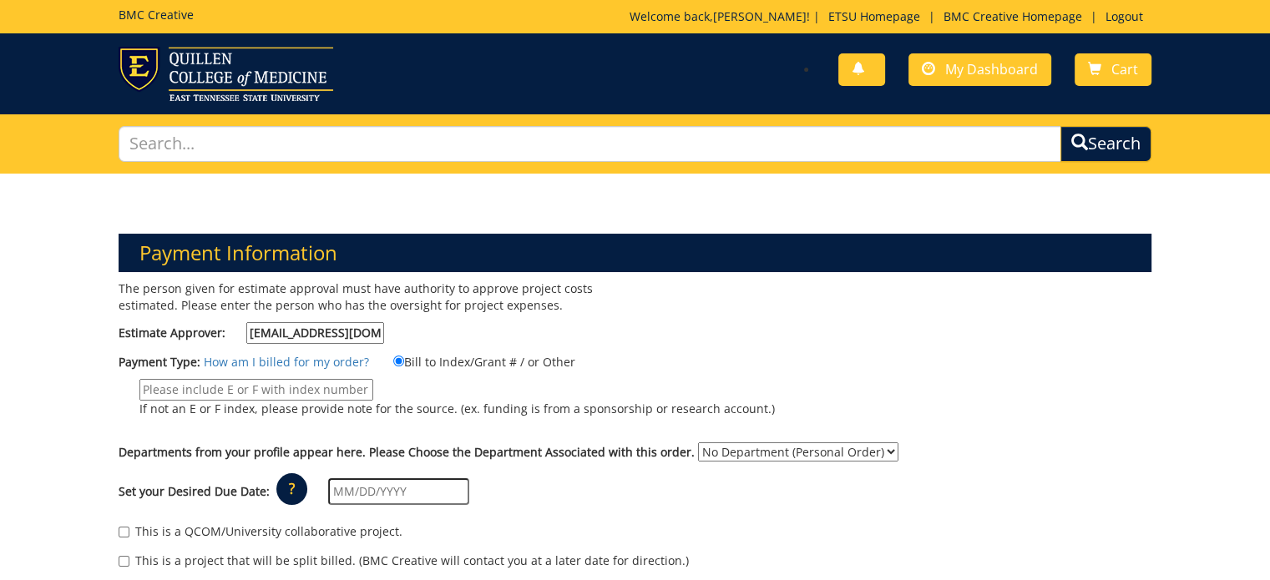
click at [264, 388] on input "If not an E or F index, please provide note for the source. (ex. funding is fro…" at bounding box center [256, 390] width 234 height 22
click at [220, 385] on input "If not an E or F index, please provide note for the source. (ex. funding is fro…" at bounding box center [256, 390] width 234 height 22
type input "E 230280 Volunteer Center Grant"
click at [868, 450] on select "No Department (Personal Order) Other" at bounding box center [798, 451] width 200 height 19
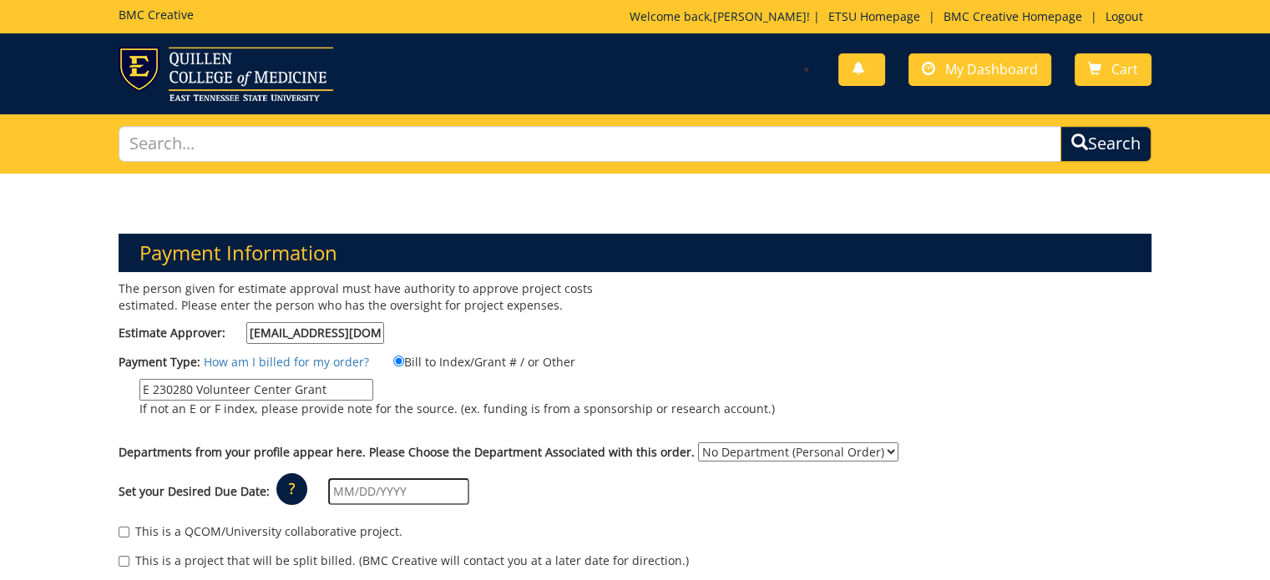
click at [868, 444] on select "No Department (Personal Order) Other" at bounding box center [798, 451] width 200 height 19
select select "208"
click at [698, 442] on select "No Department (Personal Order) Other" at bounding box center [798, 451] width 200 height 19
click at [329, 490] on input "text" at bounding box center [398, 491] width 141 height 27
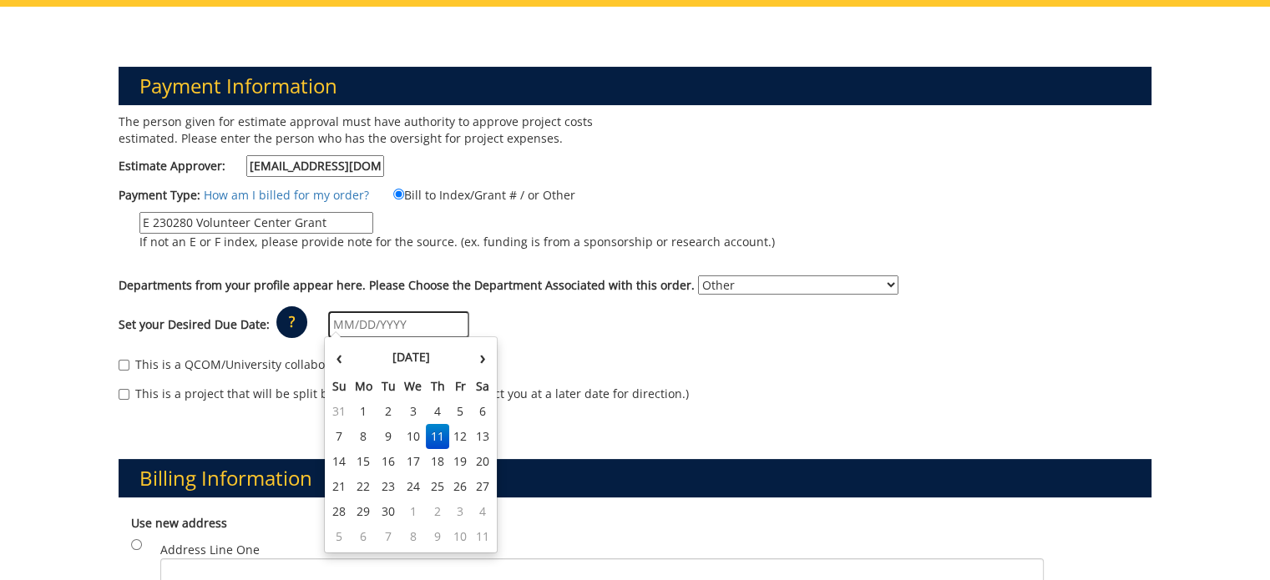
scroll to position [250, 0]
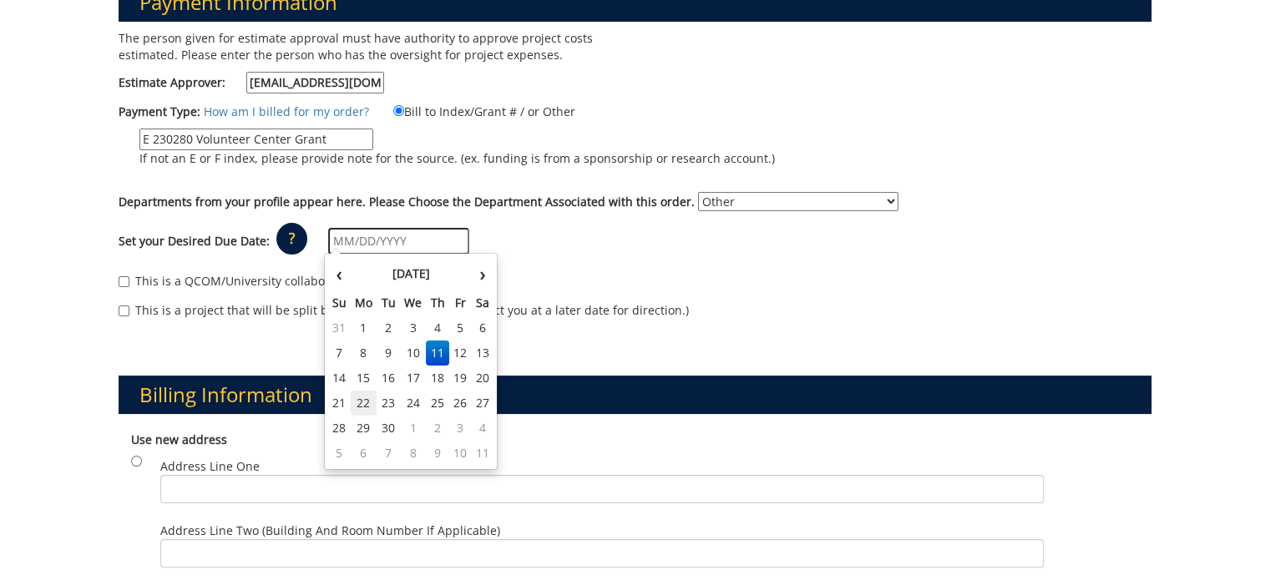
click at [357, 404] on td "22" at bounding box center [364, 403] width 27 height 25
type input "09/22/2025"
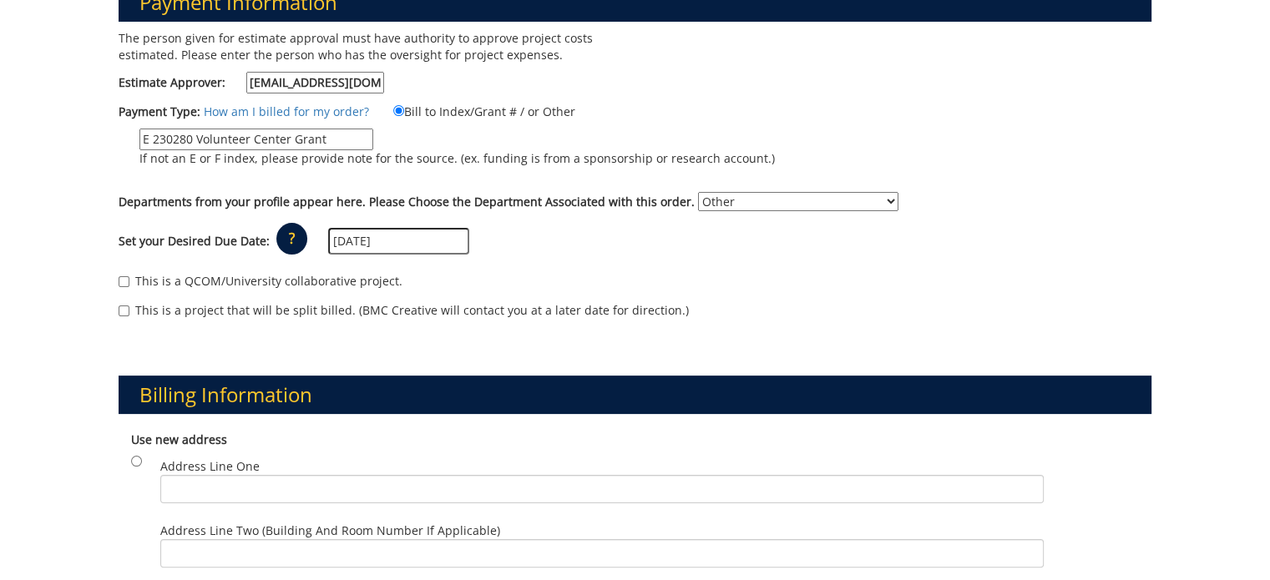
scroll to position [334, 0]
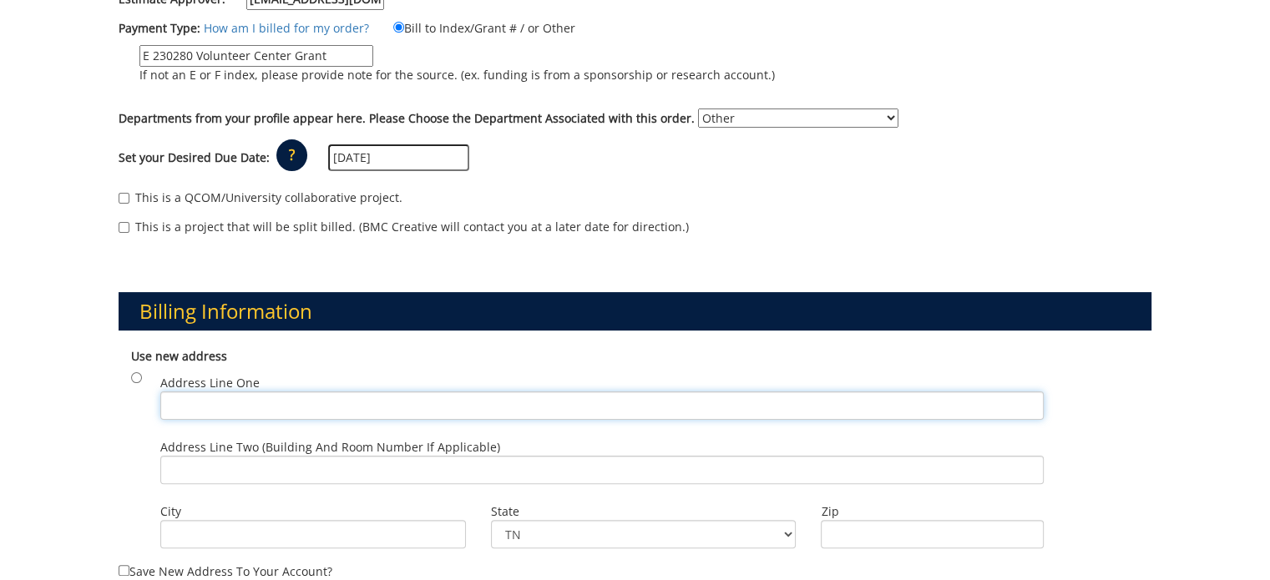
click at [230, 407] on input "Address Line One" at bounding box center [602, 405] width 884 height 28
type input "DP Culp Student Center"
type input "Office of Community Engagement Room 212D"
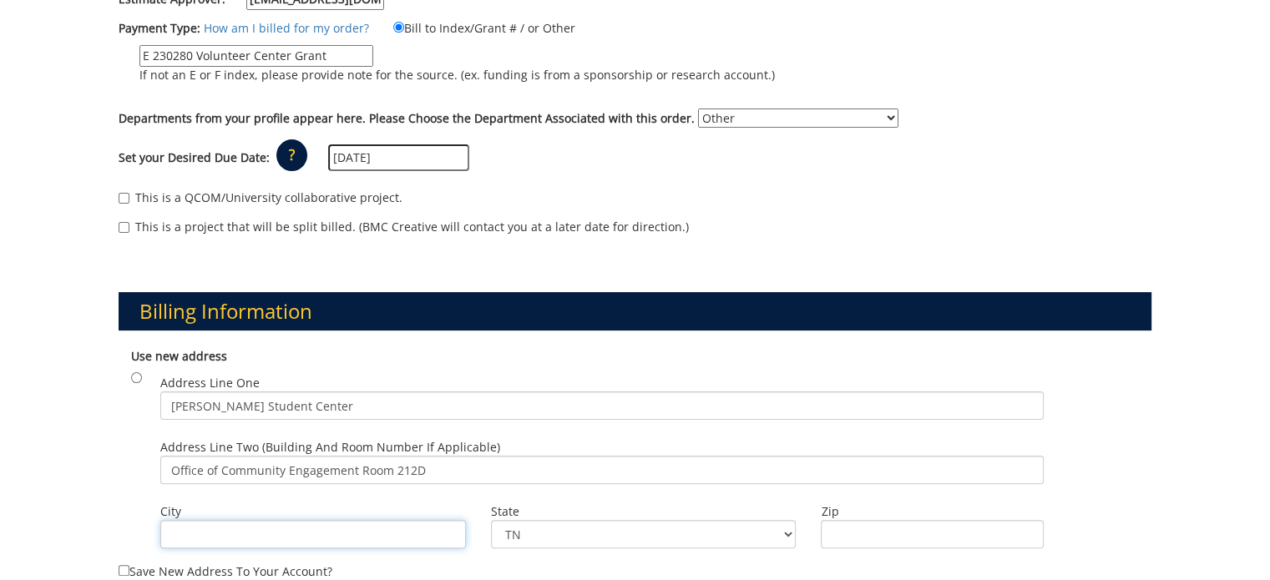
type input "Johnson City"
type input "37614"
click at [411, 467] on input "Office of Community Engagement Room 212D" at bounding box center [602, 470] width 884 height 28
click at [431, 467] on input "Office of Community Engagement Room 214D" at bounding box center [602, 470] width 884 height 28
type input "Office of Community Engagement 2nd Floor"
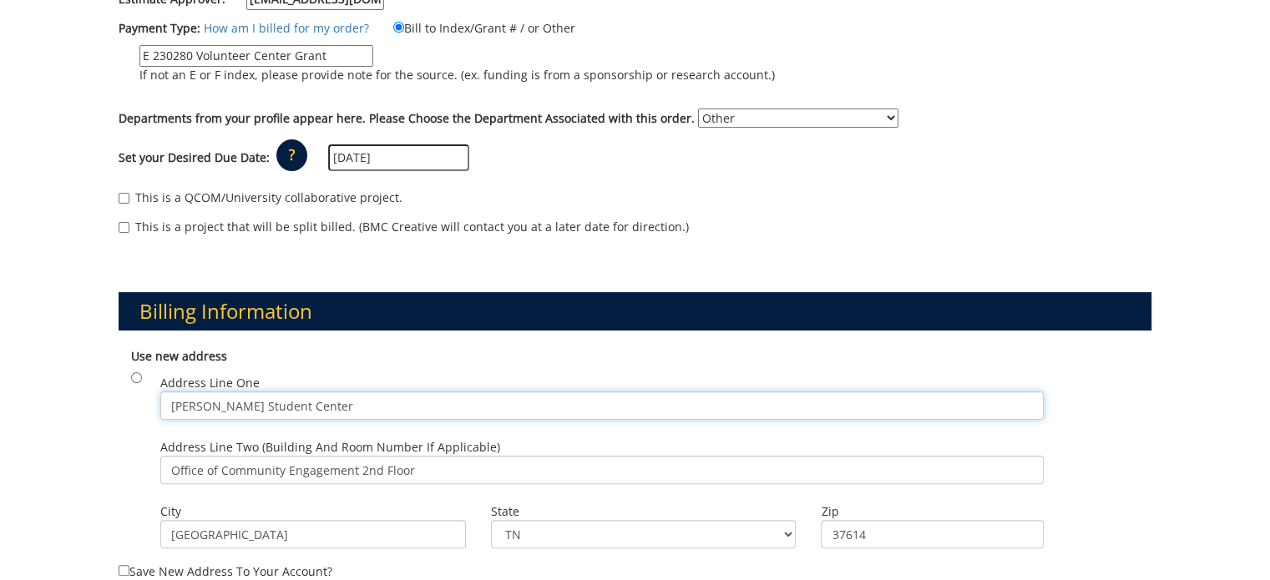
click at [313, 401] on input "DP Culp Student Center" at bounding box center [602, 405] width 884 height 28
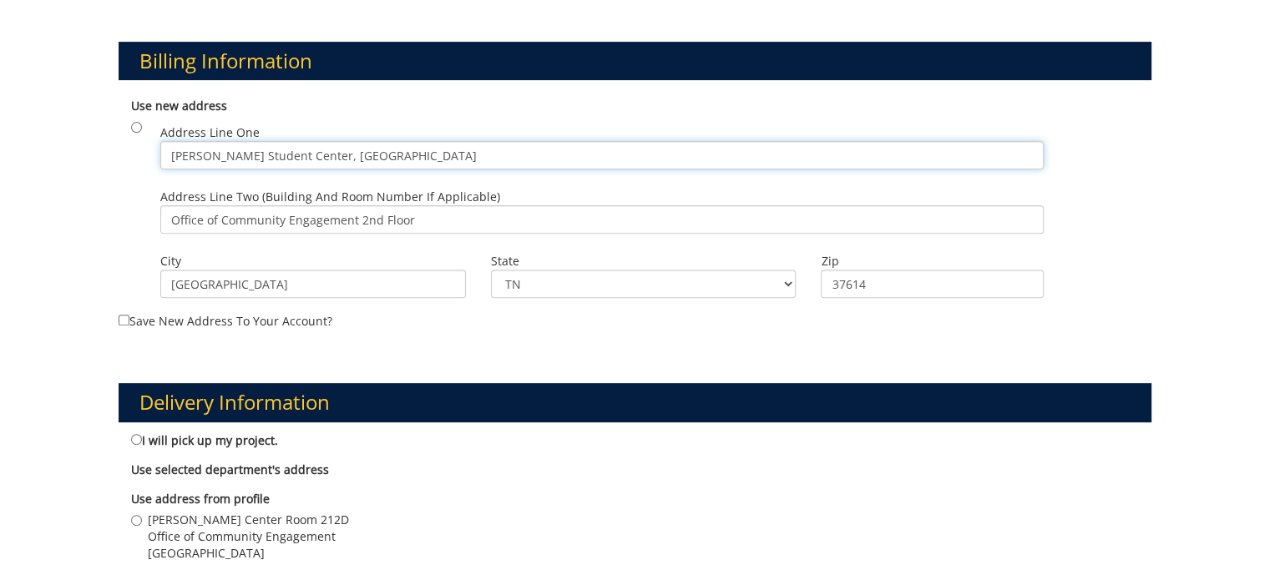
scroll to position [668, 0]
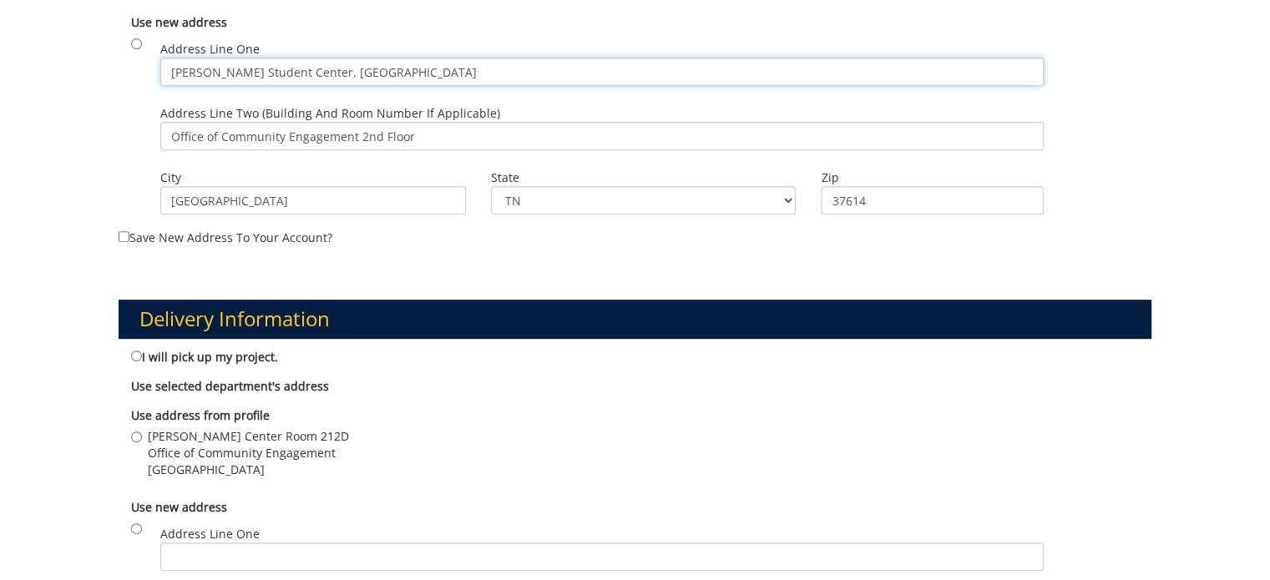
type input "DP Culp Student Center, Carrier Student Center"
click at [136, 432] on input "DP Culp Center Room 212D Office of Community Engagement Johnson City , TN 37604" at bounding box center [136, 437] width 11 height 11
radio input "true"
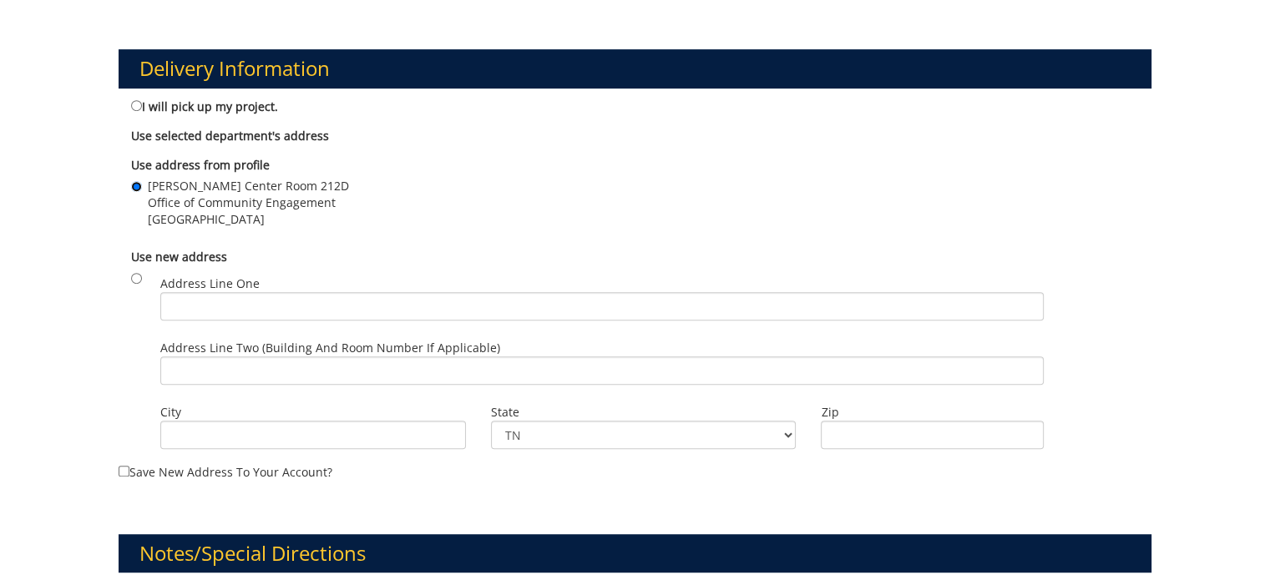
scroll to position [1085, 0]
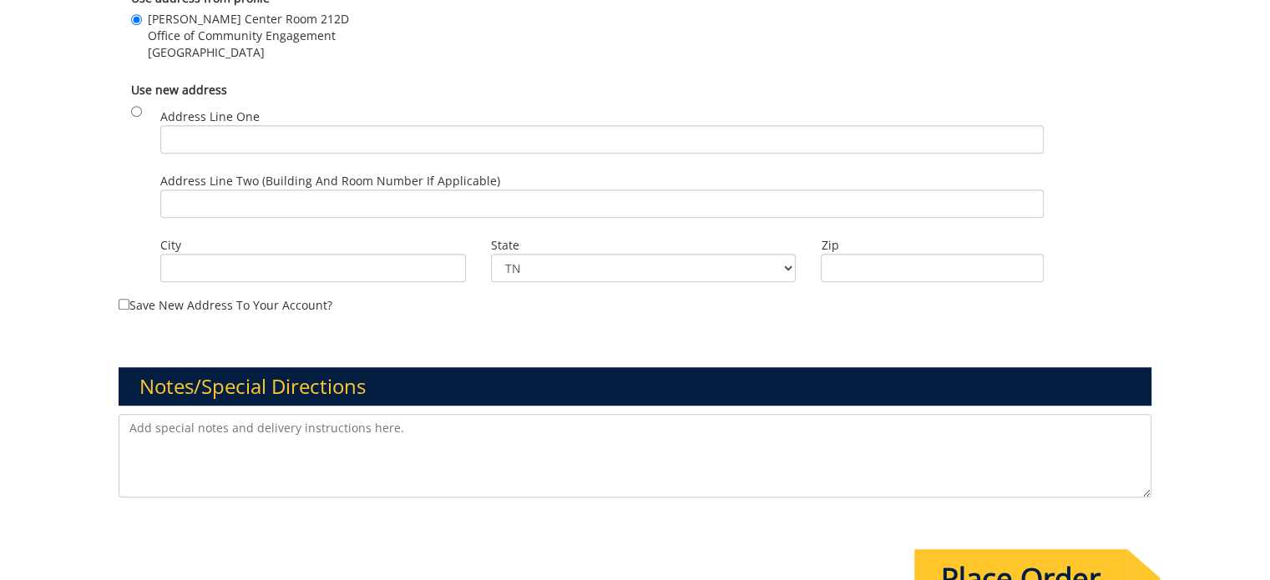
click at [145, 424] on textarea at bounding box center [635, 455] width 1033 height 83
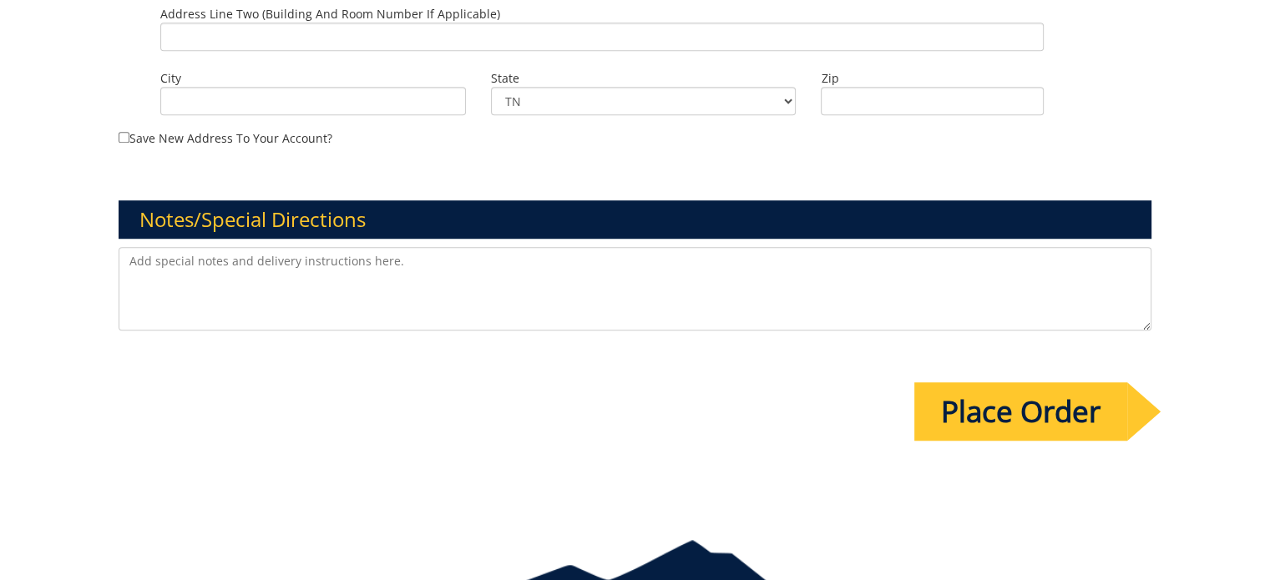
click at [1005, 405] on input "Place Order" at bounding box center [1020, 411] width 213 height 58
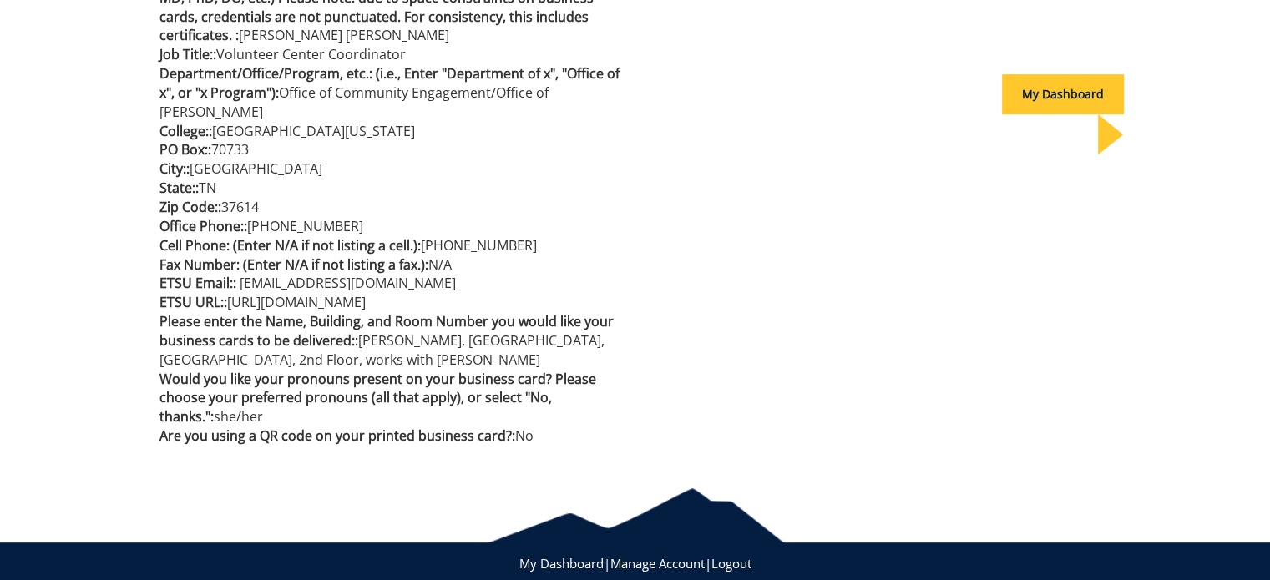
scroll to position [689, 0]
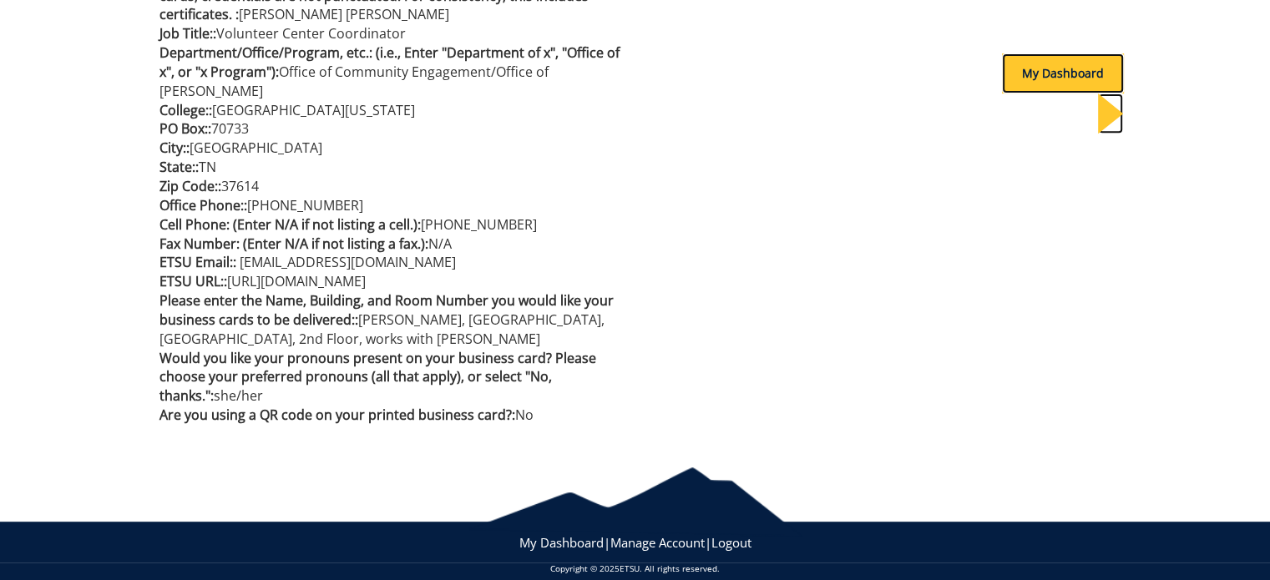
click at [1032, 73] on div "My Dashboard" at bounding box center [1063, 73] width 122 height 40
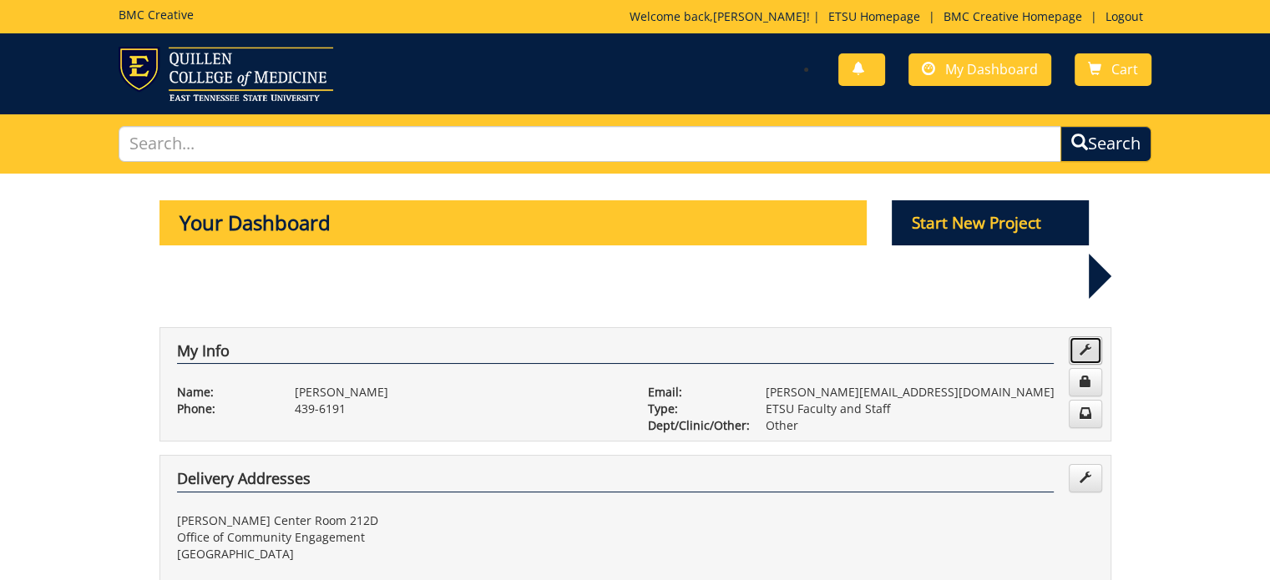
click at [1084, 344] on span at bounding box center [1085, 350] width 12 height 12
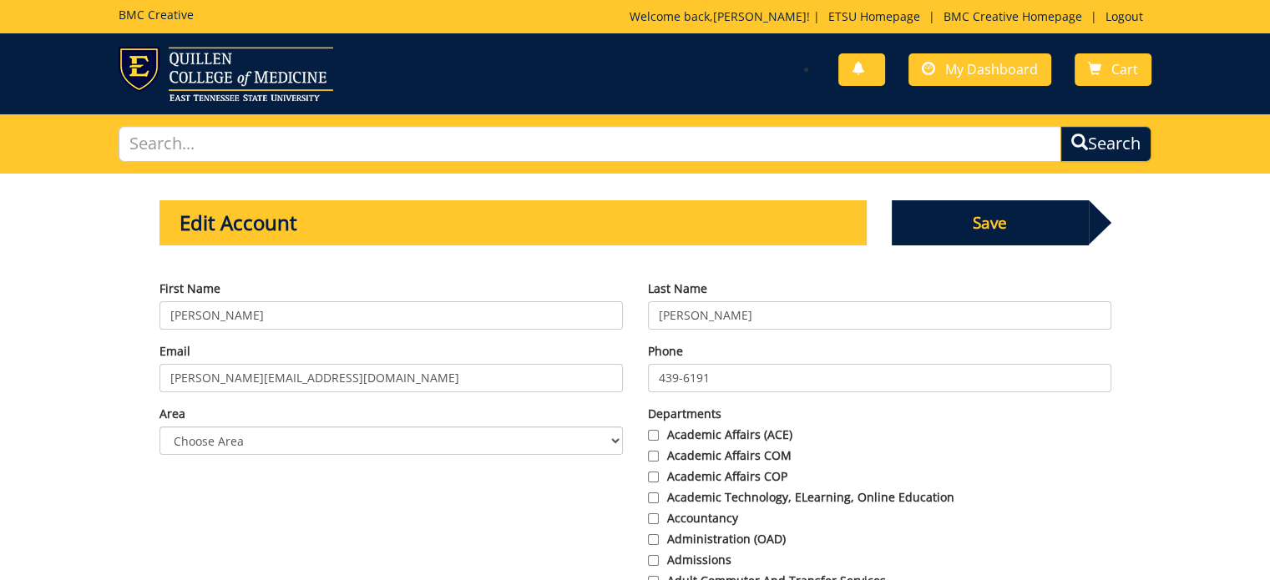
click at [729, 376] on input "439-6191" at bounding box center [879, 378] width 463 height 28
type input "439-6192"
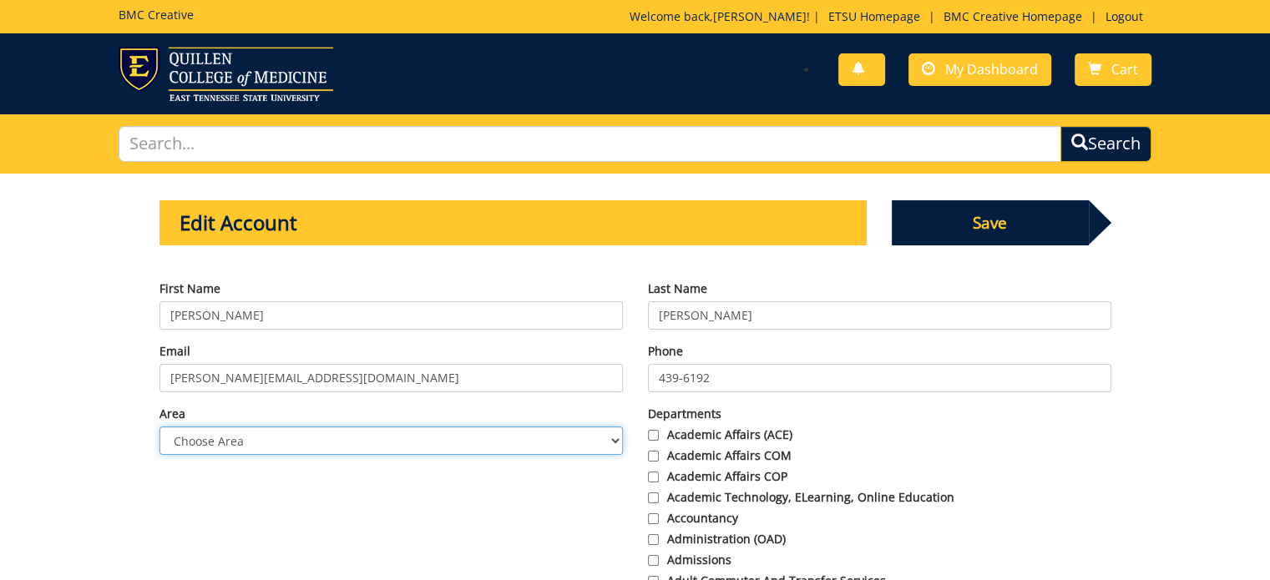
scroll to position [167, 0]
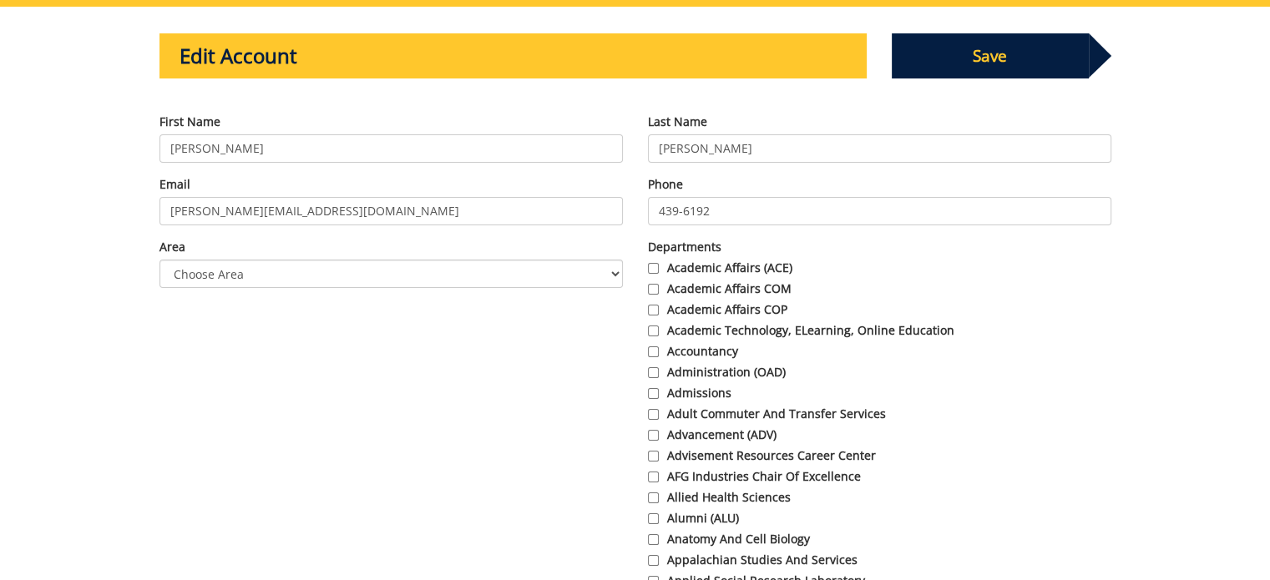
click at [1028, 45] on span "Save" at bounding box center [989, 55] width 197 height 45
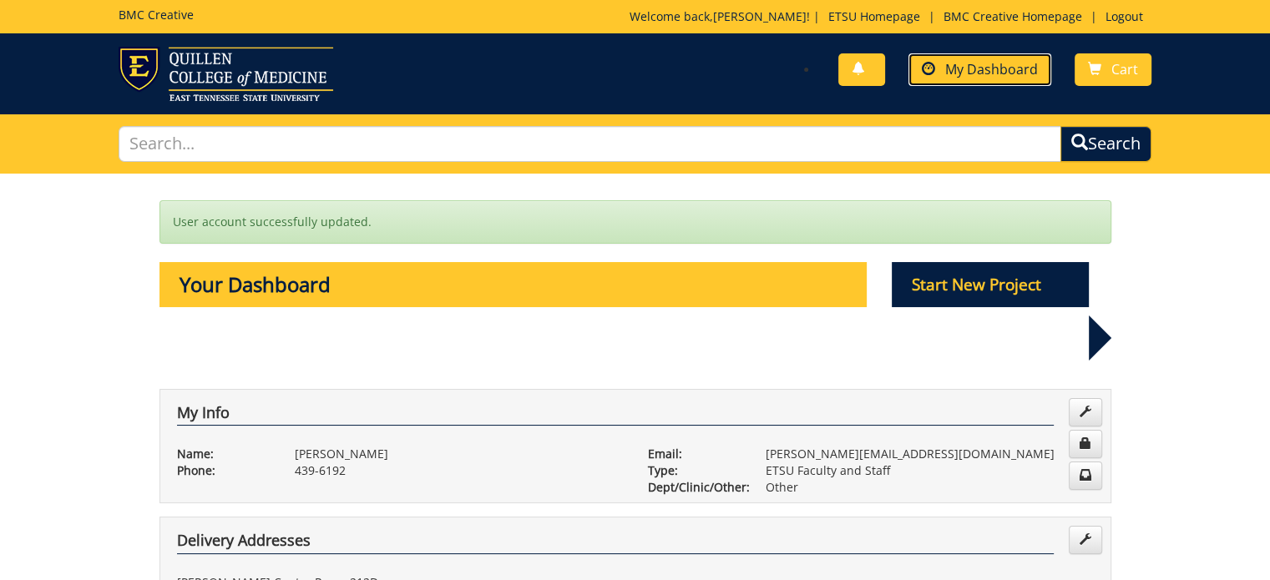
click at [997, 65] on span "My Dashboard" at bounding box center [991, 69] width 93 height 18
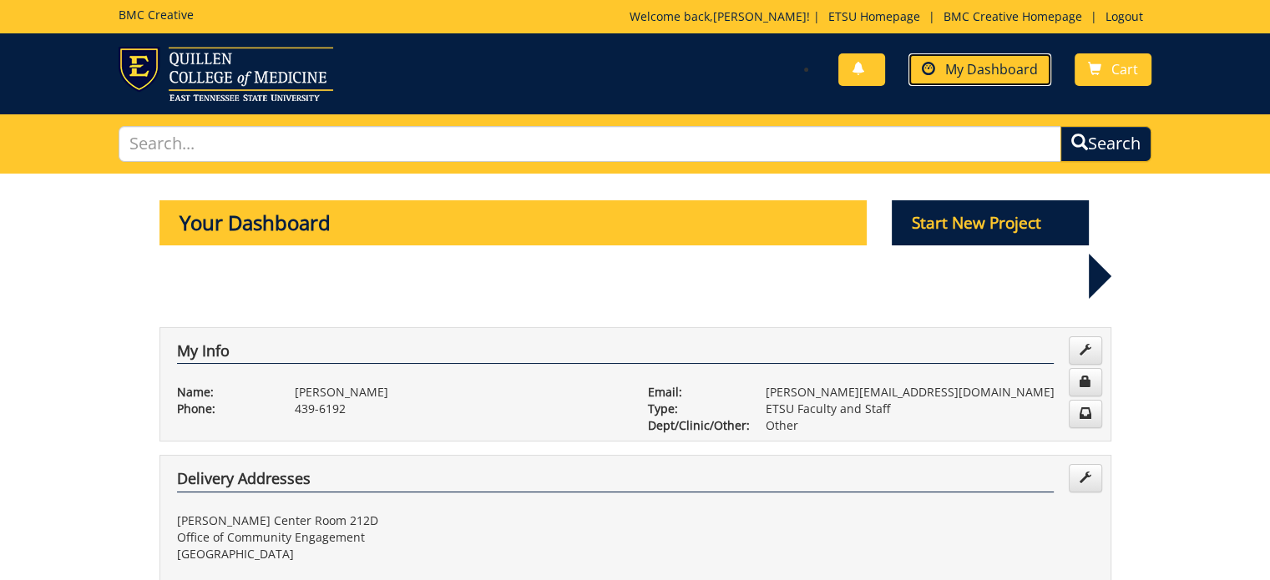
click at [977, 71] on span "My Dashboard" at bounding box center [991, 69] width 93 height 18
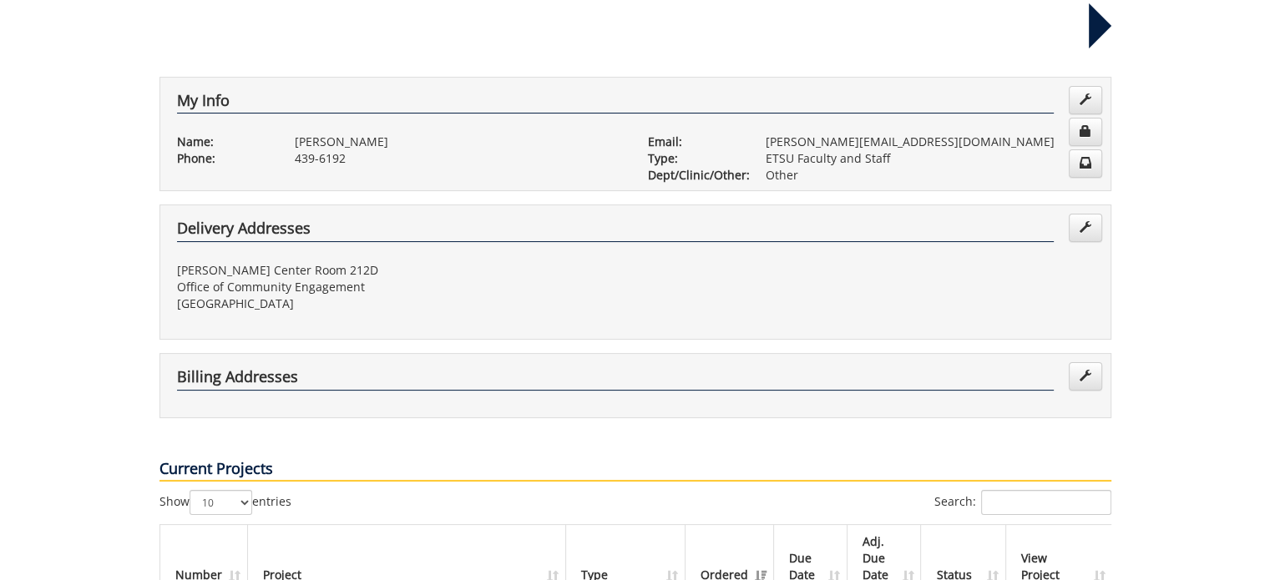
scroll to position [501, 0]
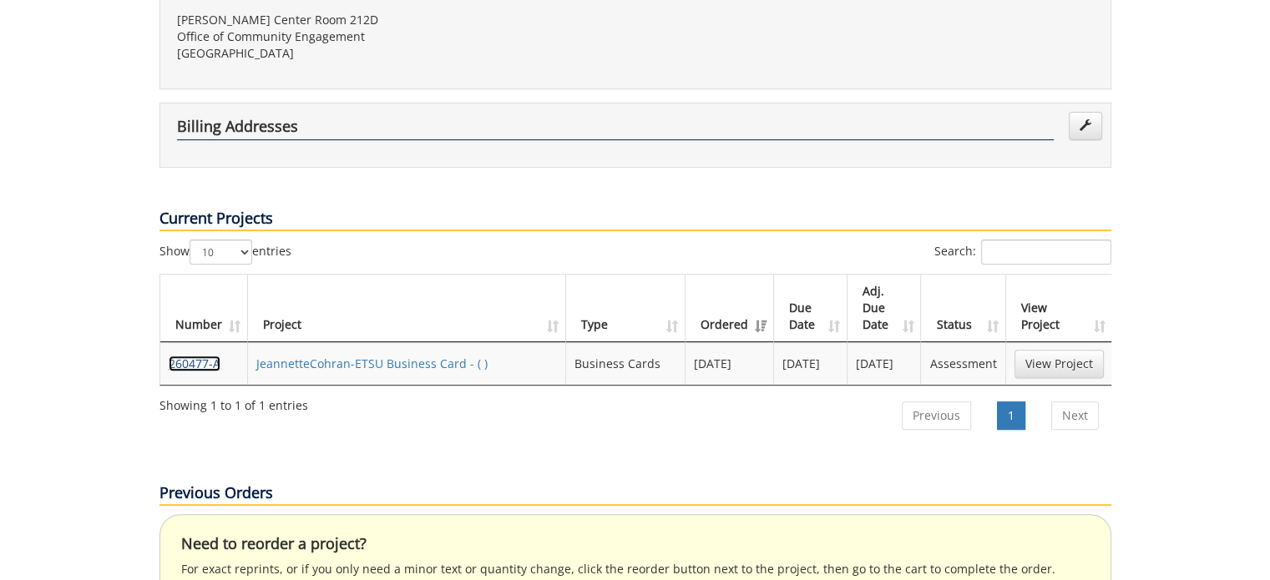
click at [196, 356] on link "260477-A" at bounding box center [195, 364] width 52 height 16
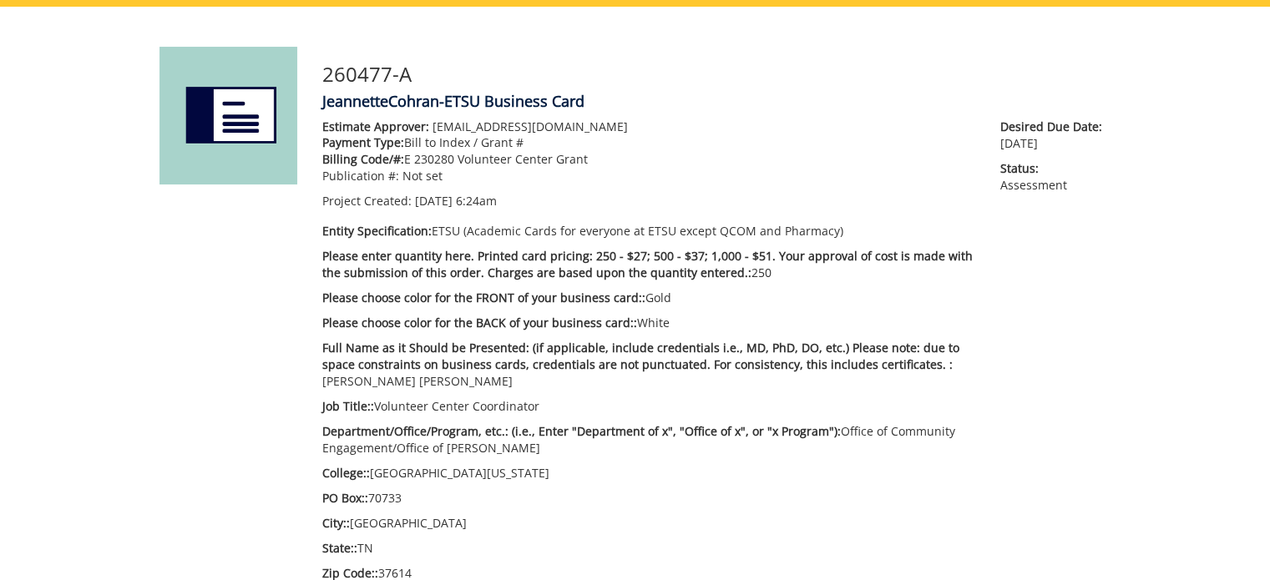
scroll to position [83, 0]
